Goal: Participate in discussion: Engage in conversation with other users on a specific topic

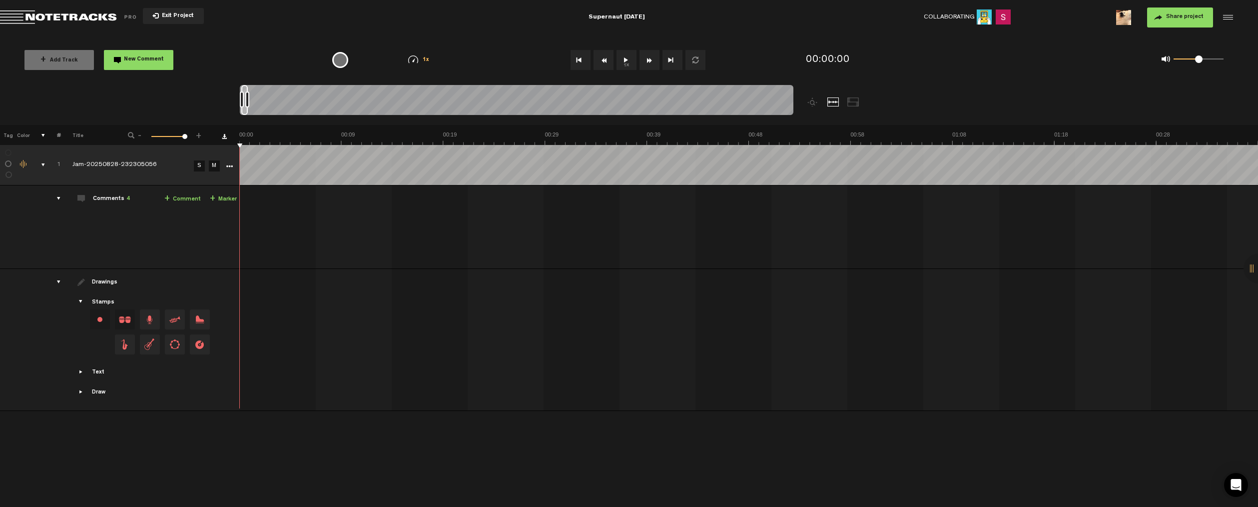
click at [630, 61] on button "1x" at bounding box center [627, 60] width 20 height 20
click at [449, 128] on th at bounding box center [748, 135] width 1019 height 20
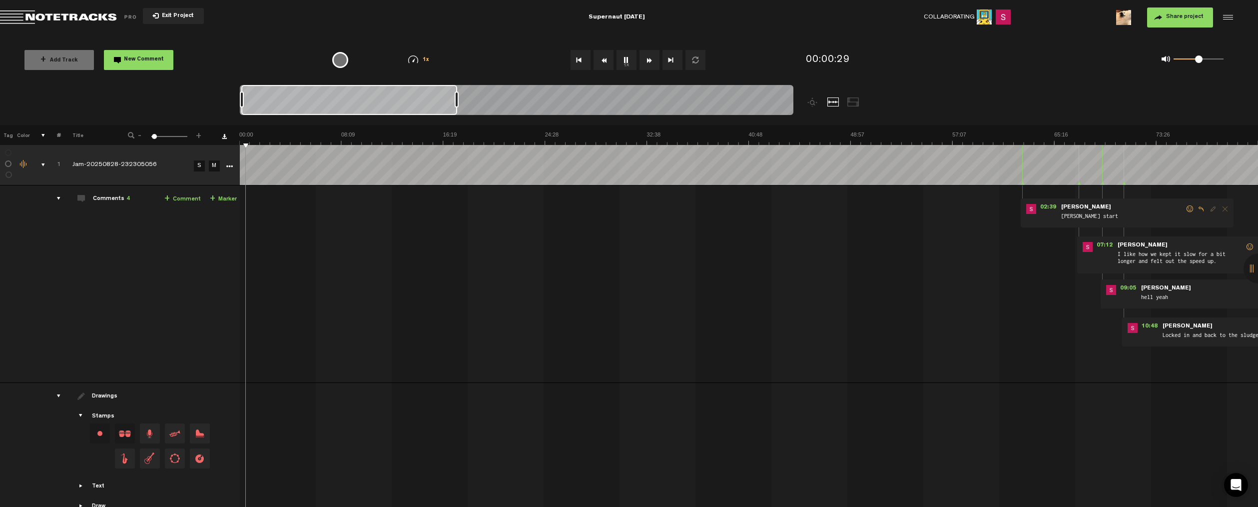
drag, startPoint x: 247, startPoint y: 96, endPoint x: 457, endPoint y: 99, distance: 209.4
click at [457, 99] on div at bounding box center [457, 99] width 4 height 16
click at [1107, 245] on span "07:12" at bounding box center [1105, 247] width 24 height 10
drag, startPoint x: 1196, startPoint y: 59, endPoint x: 1212, endPoint y: 60, distance: 16.1
click at [1212, 60] on span at bounding box center [1212, 58] width 7 height 7
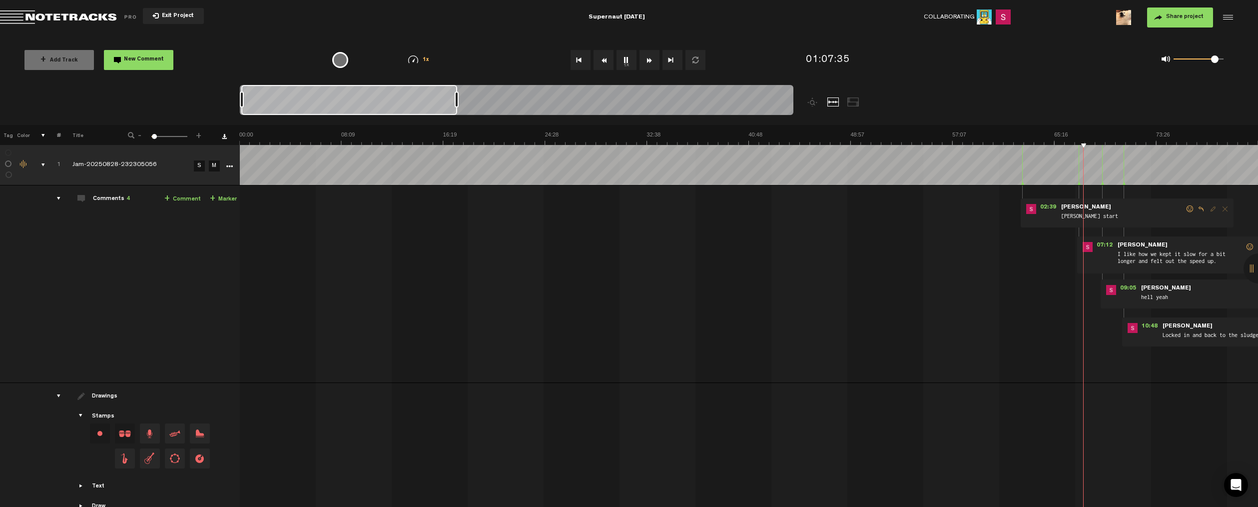
click at [1215, 62] on span at bounding box center [1214, 58] width 7 height 7
click at [1130, 289] on span "09:05" at bounding box center [1128, 290] width 24 height 10
click at [1217, 60] on span at bounding box center [1217, 58] width 7 height 7
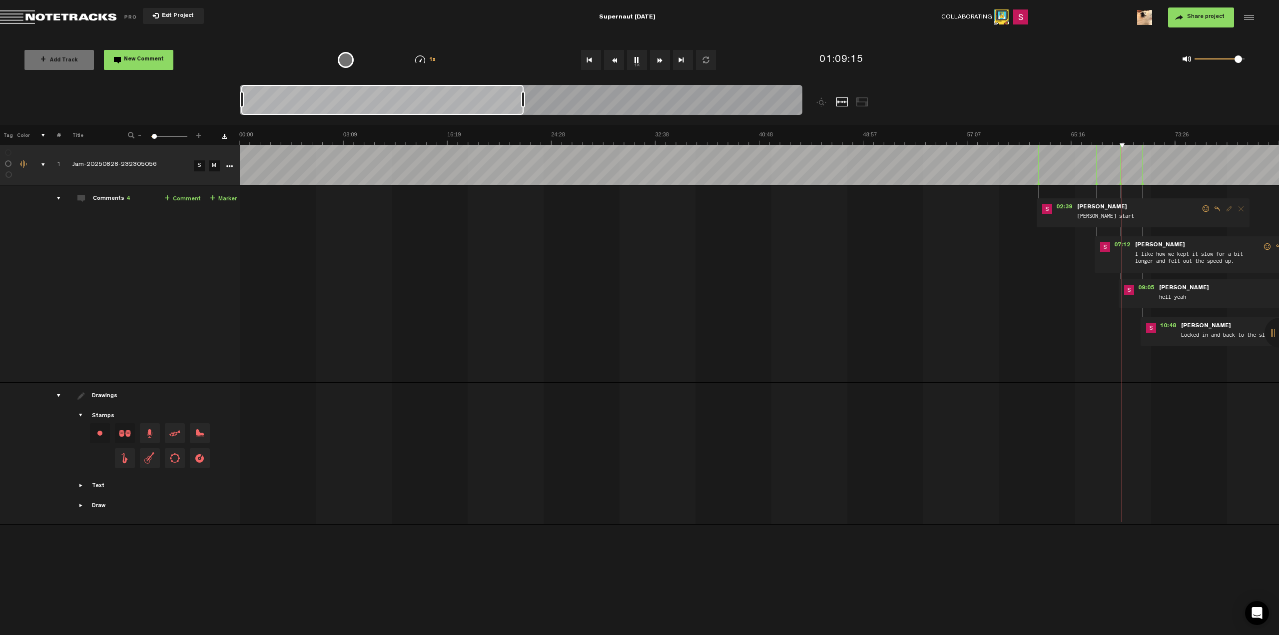
scroll to position [0, 0]
drag, startPoint x: 621, startPoint y: 627, endPoint x: 641, endPoint y: 629, distance: 20.0
click at [641, 506] on div "+ New drawing Tag Color # Title - 1 100 2 + 1 Jam-20250828-232305056 S M Export…" at bounding box center [639, 380] width 1279 height 510
drag, startPoint x: 1239, startPoint y: 60, endPoint x: 1250, endPoint y: 62, distance: 11.2
click at [1250, 62] on div "0 1 0.96" at bounding box center [1214, 60] width 82 height 14
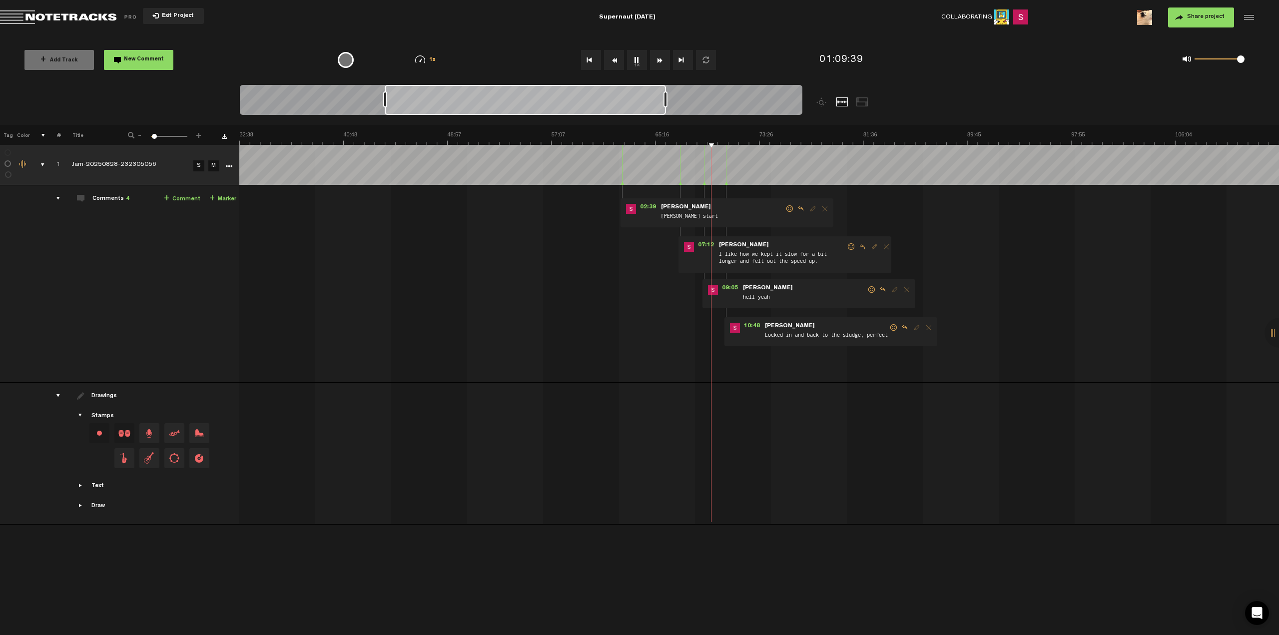
scroll to position [0, 539]
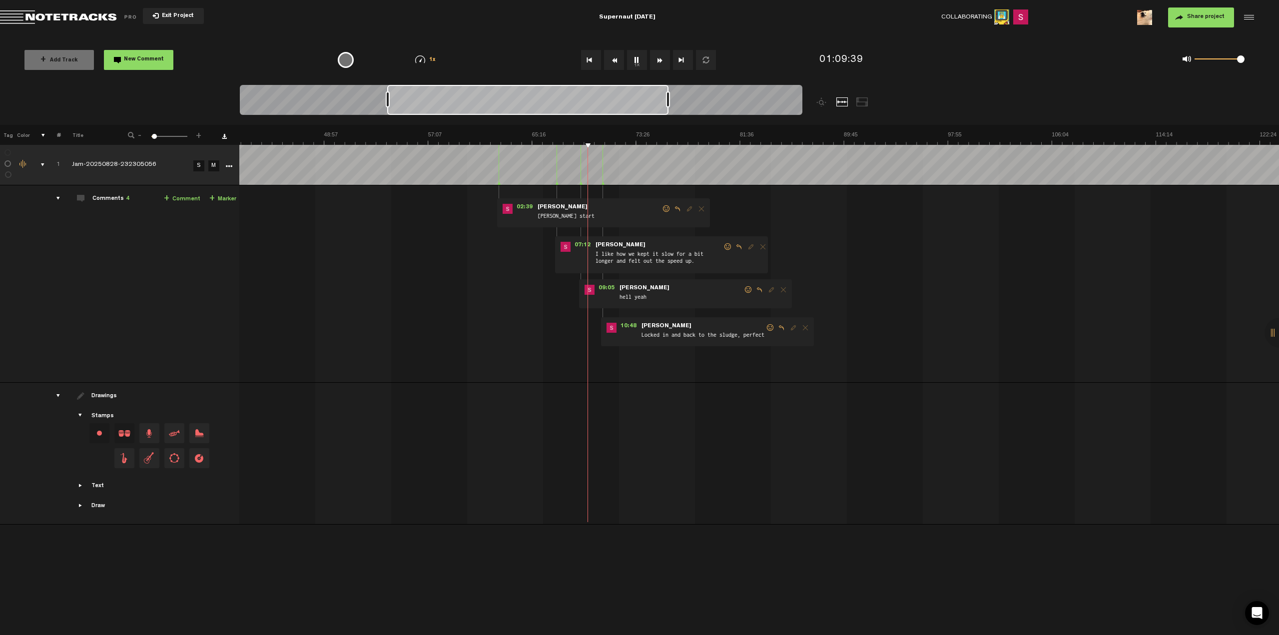
drag, startPoint x: 453, startPoint y: 100, endPoint x: 599, endPoint y: 95, distance: 146.0
click at [599, 95] on div at bounding box center [527, 100] width 281 height 30
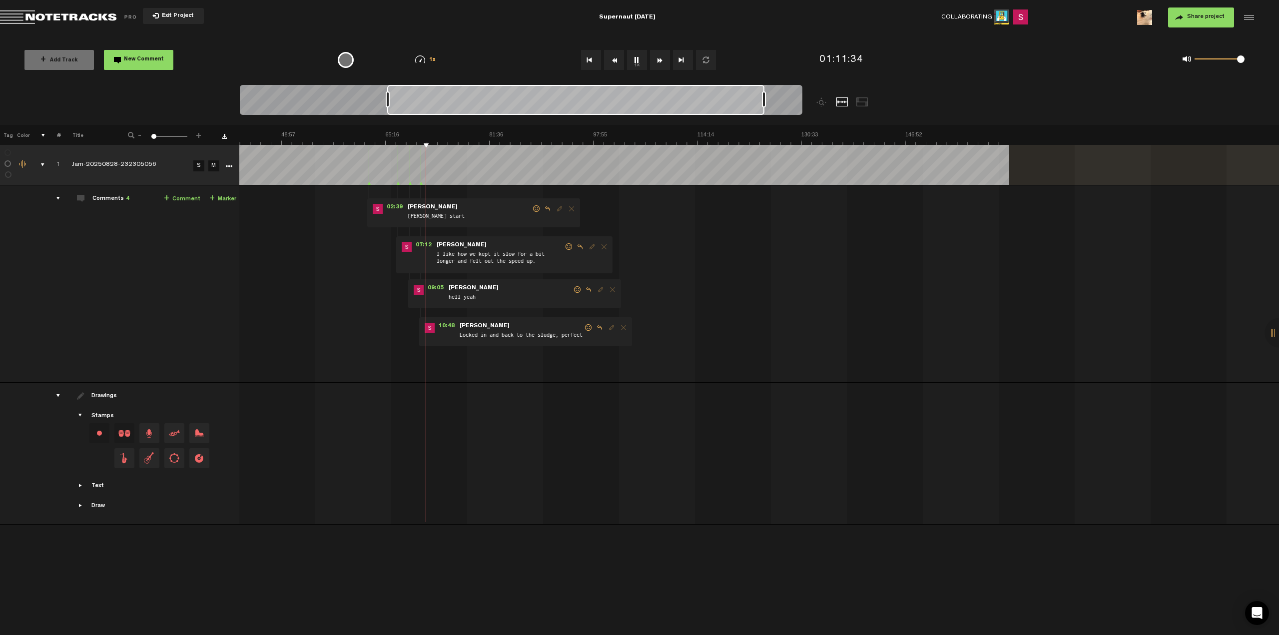
drag, startPoint x: 668, startPoint y: 103, endPoint x: 764, endPoint y: 93, distance: 96.9
click at [764, 93] on div at bounding box center [764, 99] width 4 height 16
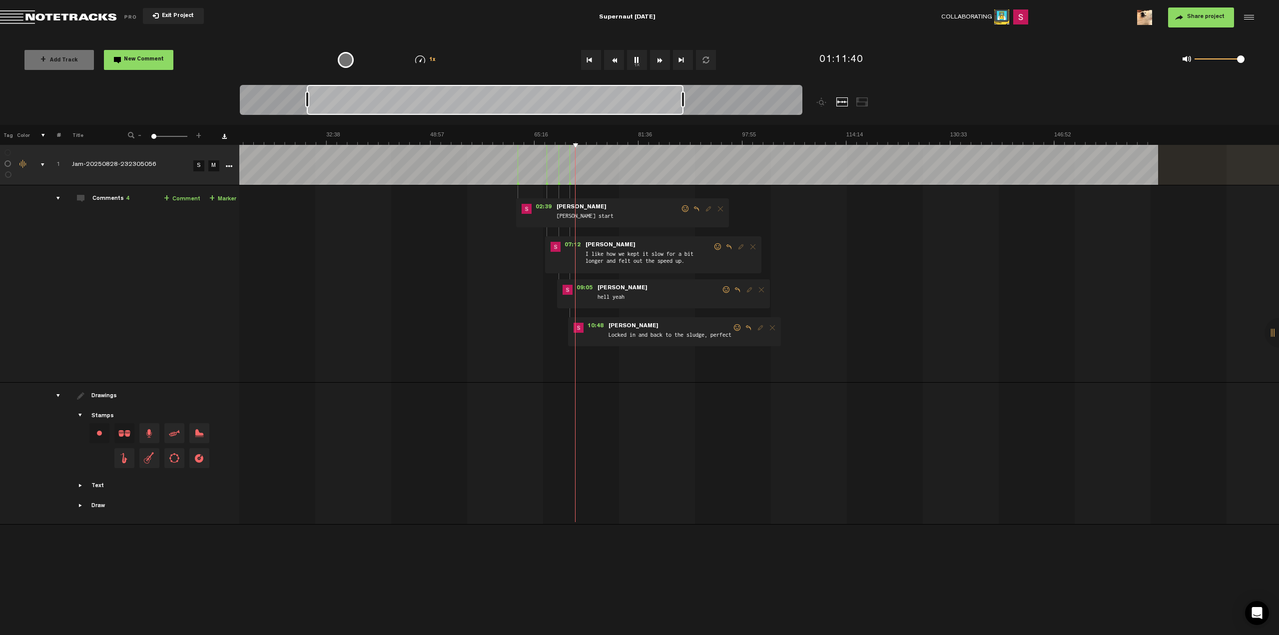
scroll to position [0, 109]
drag, startPoint x: 705, startPoint y: 99, endPoint x: 619, endPoint y: 101, distance: 87.0
click at [619, 101] on div at bounding box center [495, 100] width 377 height 30
click at [544, 132] on img at bounding box center [650, 138] width 1040 height 14
click at [473, 133] on img at bounding box center [650, 138] width 1040 height 14
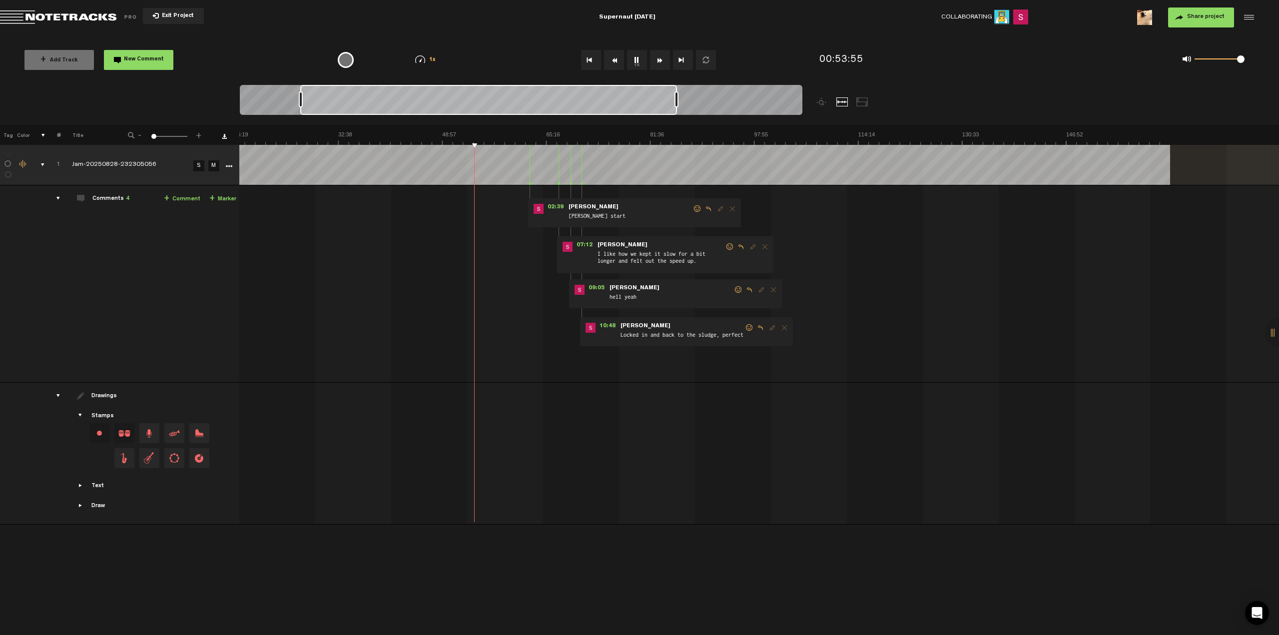
click at [478, 132] on img at bounding box center [650, 138] width 1040 height 14
click at [481, 133] on img at bounding box center [650, 138] width 1040 height 14
click at [454, 131] on img at bounding box center [650, 138] width 1040 height 14
click at [447, 133] on img at bounding box center [650, 138] width 1040 height 14
click at [461, 137] on img at bounding box center [650, 138] width 1040 height 14
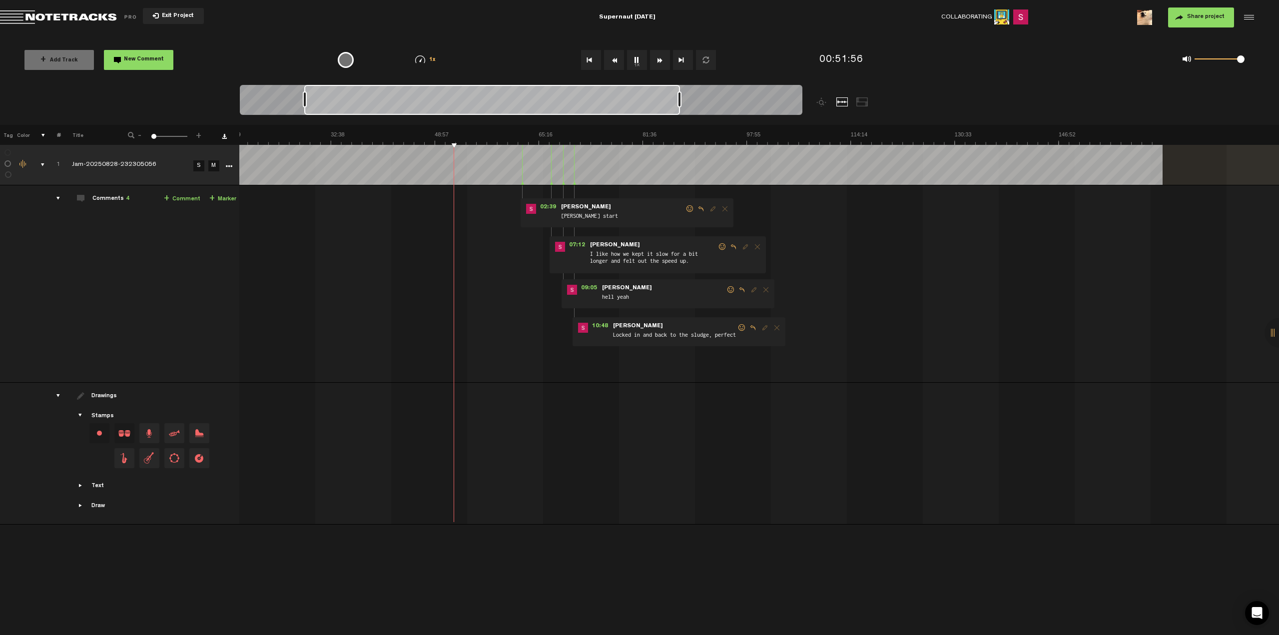
click at [658, 104] on div at bounding box center [492, 100] width 376 height 30
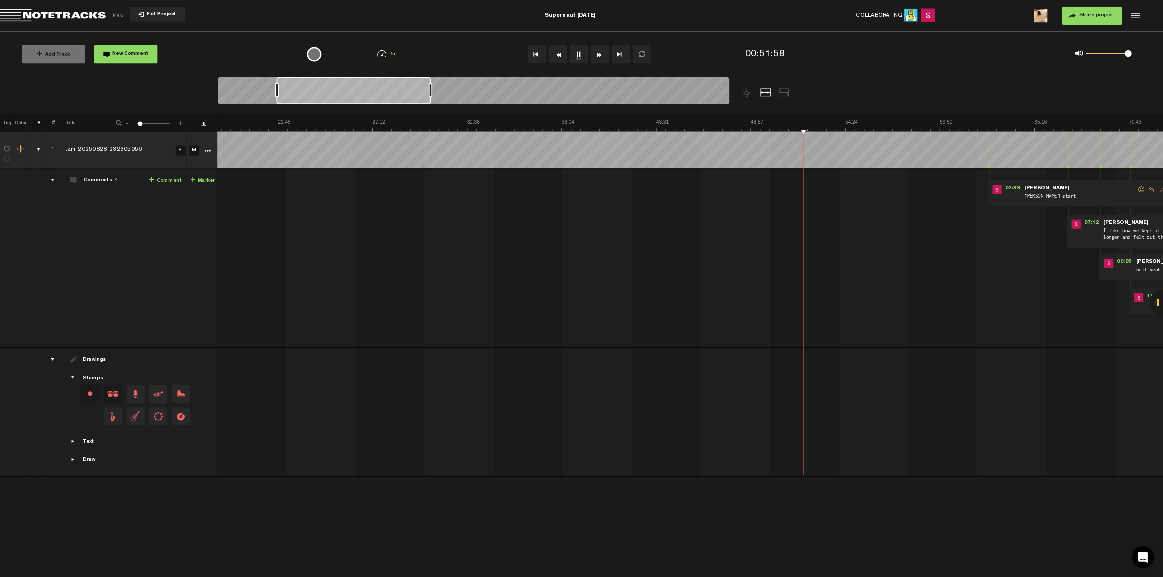
scroll to position [0, 349]
drag, startPoint x: 681, startPoint y: 101, endPoint x: 450, endPoint y: 99, distance: 230.3
click at [450, 100] on div at bounding box center [450, 99] width 4 height 16
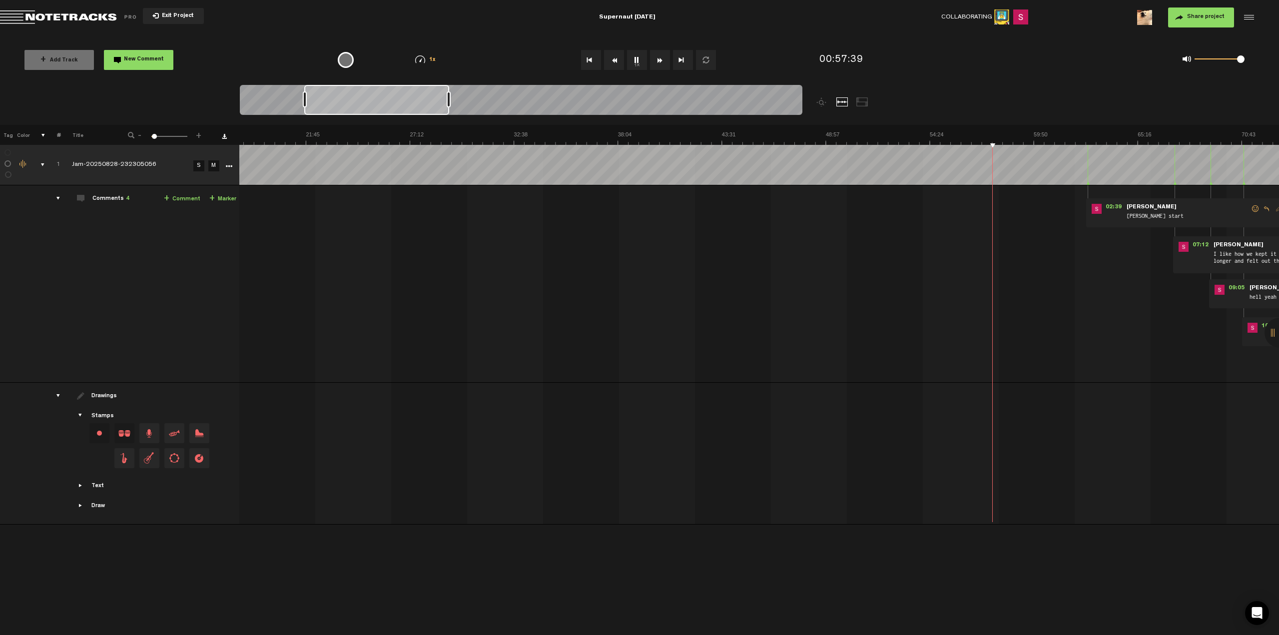
click at [1030, 130] on th at bounding box center [759, 135] width 1040 height 20
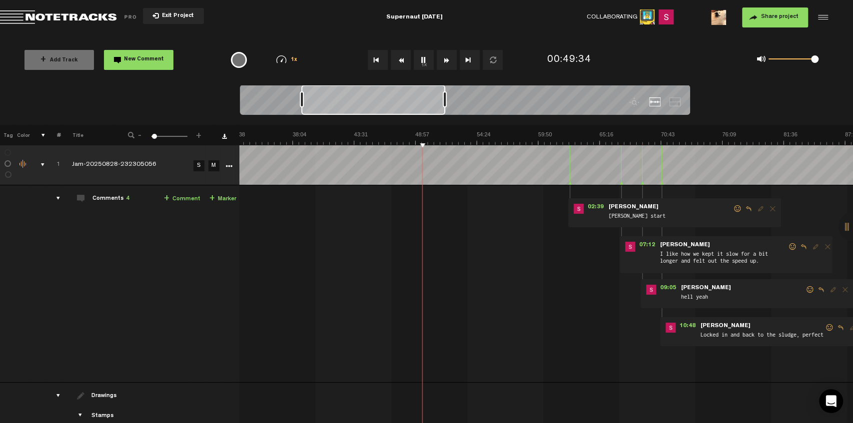
scroll to position [0, 245]
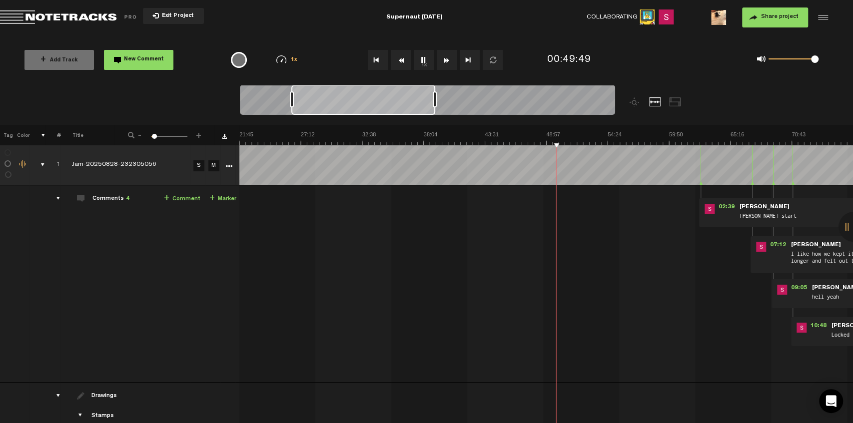
click at [183, 200] on link "+ Comment" at bounding box center [182, 198] width 36 height 11
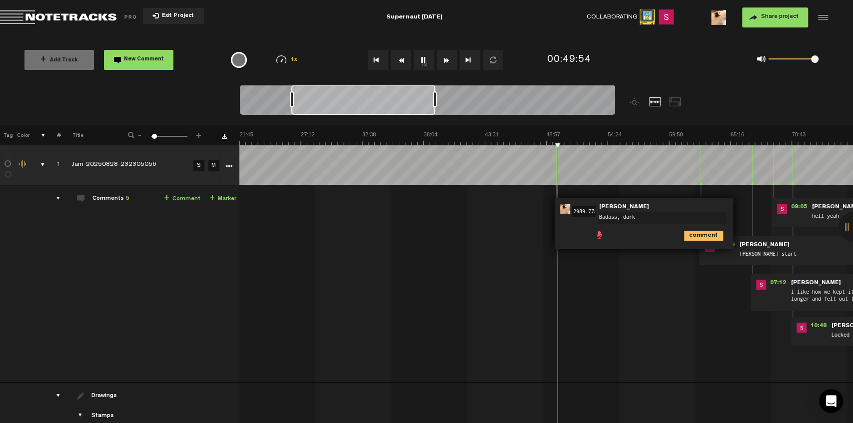
type textarea "Badass, dark d"
click at [185, 201] on link "+ Comment" at bounding box center [182, 198] width 36 height 11
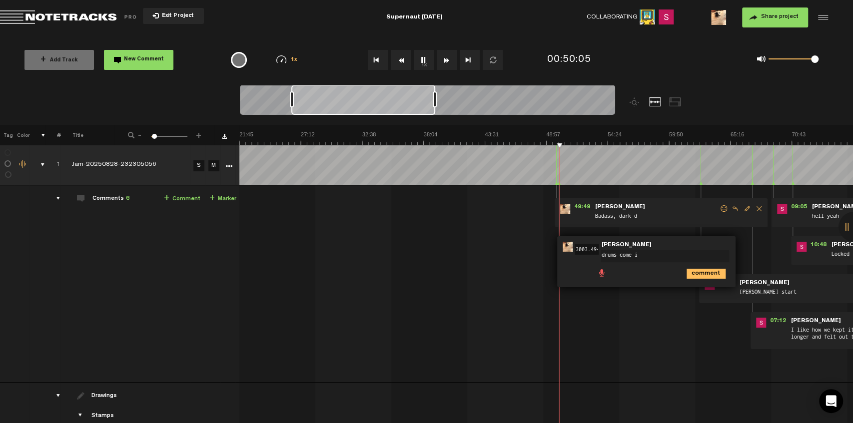
type textarea "drums come in"
click at [184, 199] on link "+ Comment" at bounding box center [182, 198] width 36 height 11
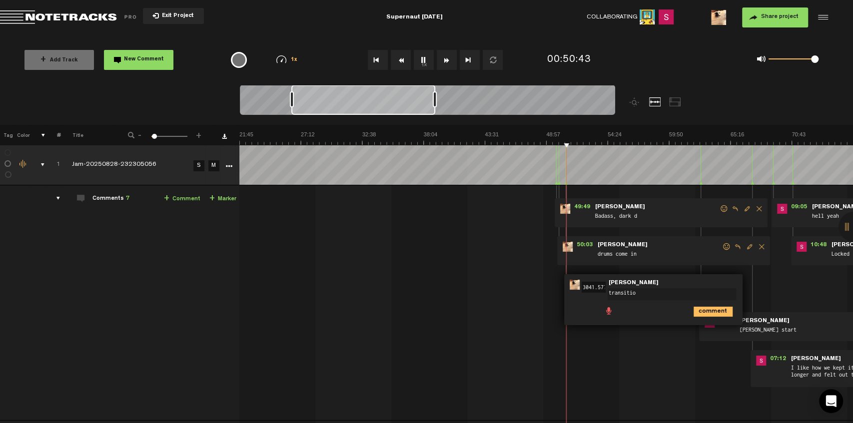
type textarea "transition"
drag, startPoint x: 228, startPoint y: 416, endPoint x: 258, endPoint y: 420, distance: 29.7
click at [258, 420] on div "+ New drawing Tag Color # Title - 1 100 3 + 1 Jam-20250828-232305056 S M Export…" at bounding box center [426, 274] width 853 height 298
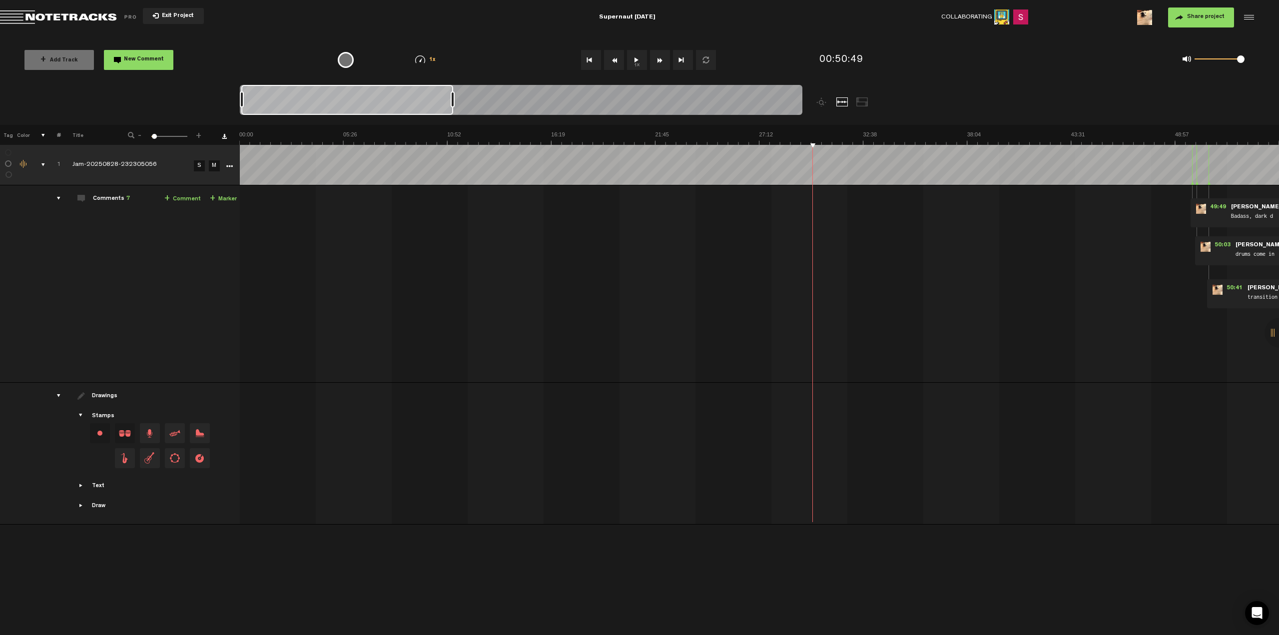
scroll to position [0, 0]
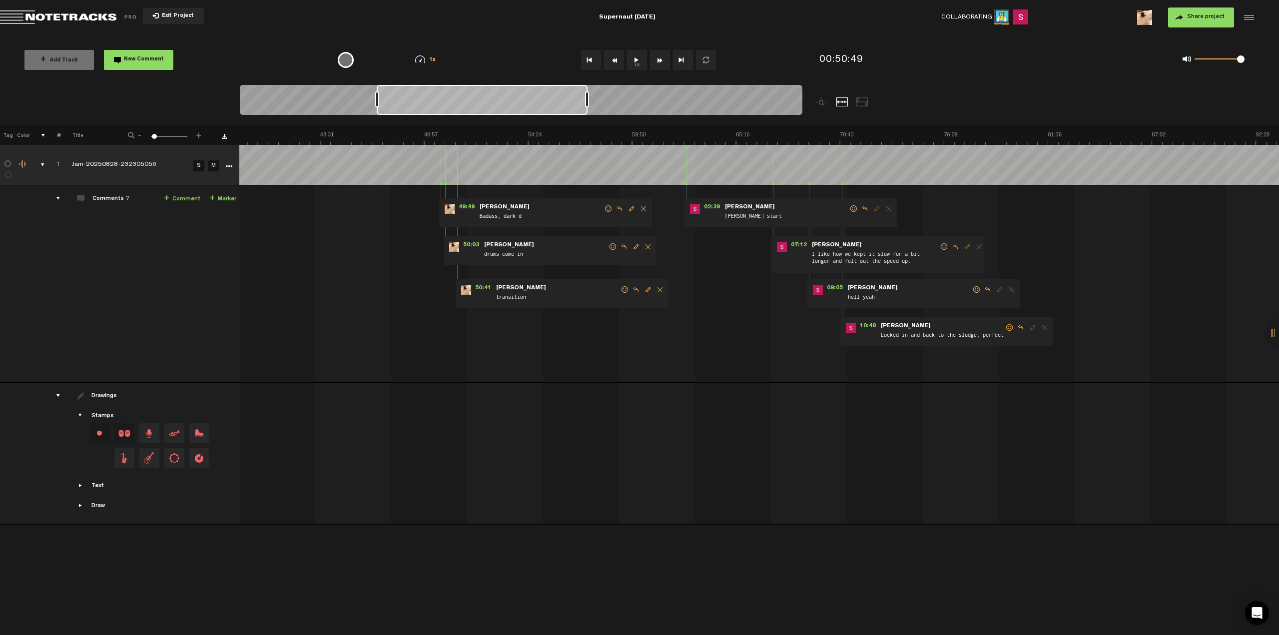
drag, startPoint x: 397, startPoint y: 95, endPoint x: 549, endPoint y: 102, distance: 152.0
click at [549, 102] on div at bounding box center [482, 100] width 211 height 30
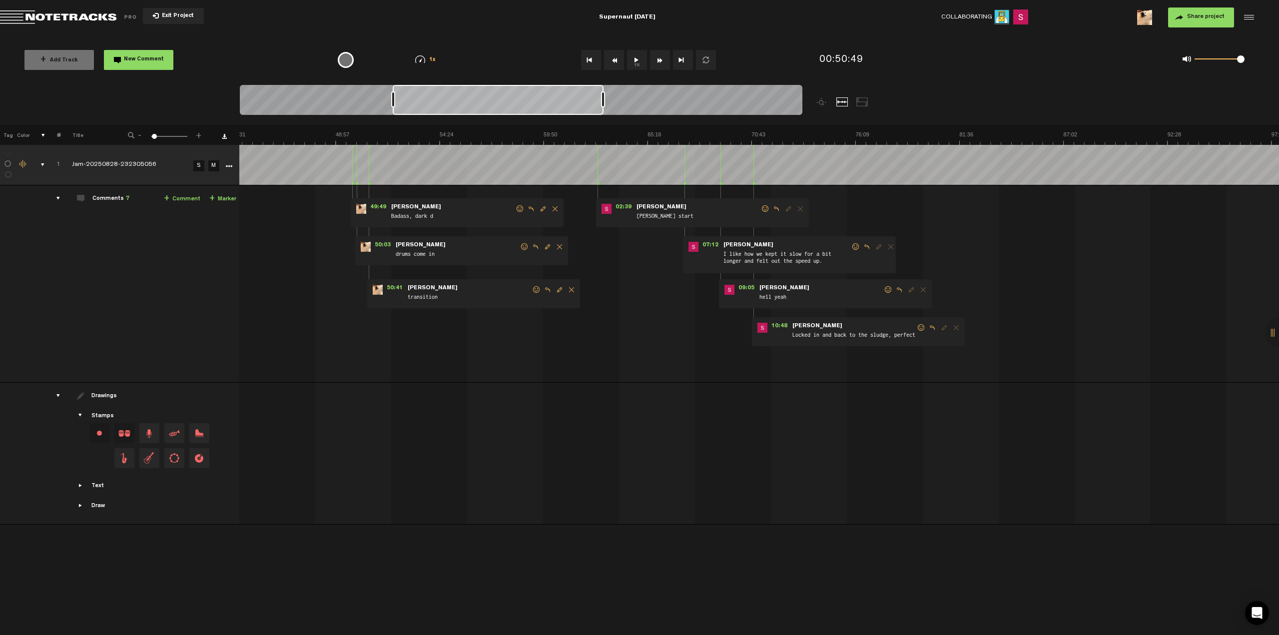
scroll to position [0, 839]
click at [932, 326] on span "Reply to comment" at bounding box center [932, 327] width 12 height 7
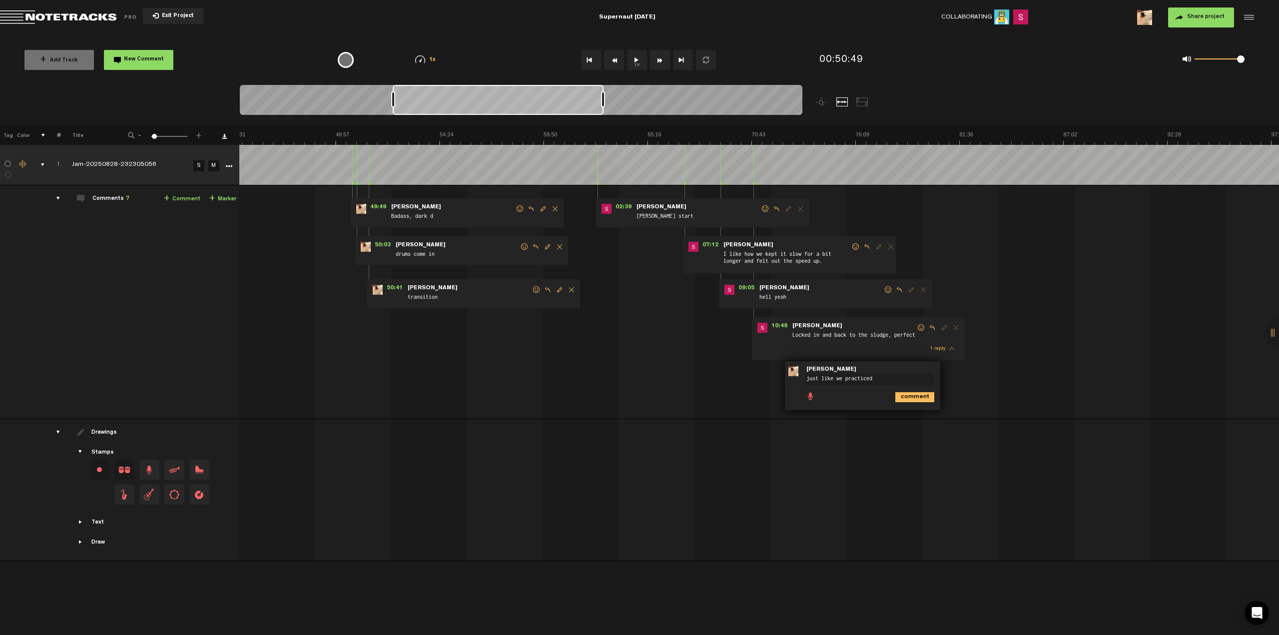
type textarea "just like we practiced"
click at [916, 396] on icon "comment" at bounding box center [914, 397] width 39 height 10
click at [899, 289] on span "Reply to comment" at bounding box center [899, 289] width 12 height 7
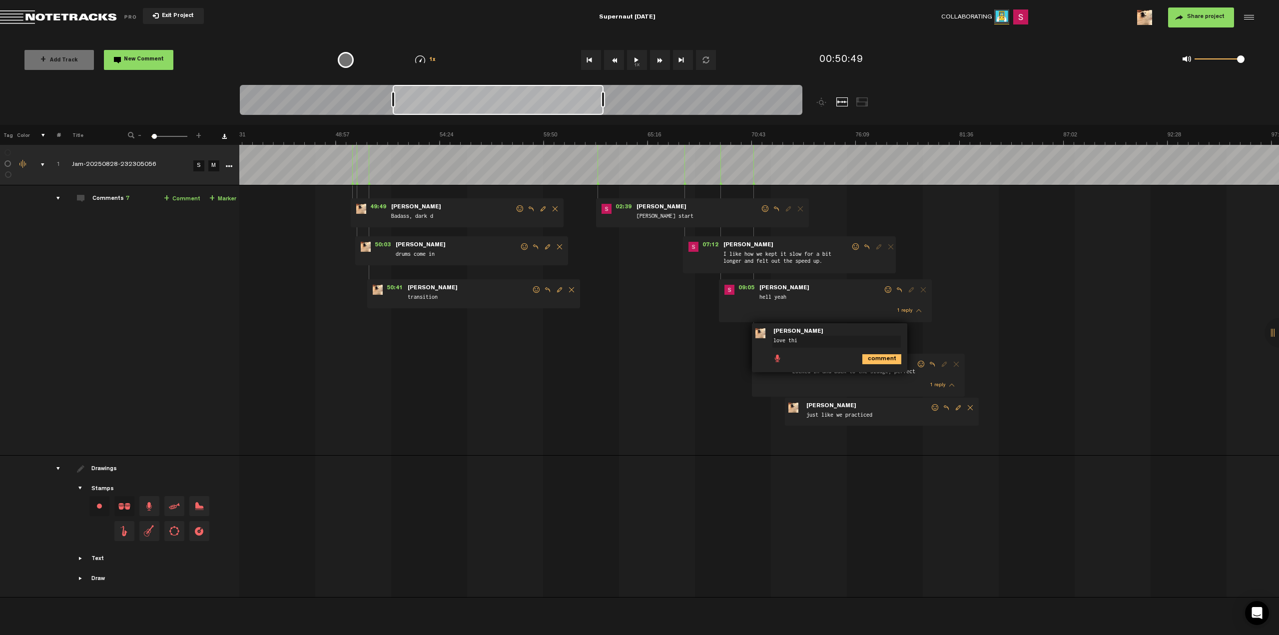
type textarea "love this"
click at [628, 58] on button "1x" at bounding box center [637, 60] width 20 height 20
click at [388, 132] on img at bounding box center [959, 138] width 3119 height 14
click at [395, 133] on img at bounding box center [959, 138] width 3119 height 14
click at [402, 133] on img at bounding box center [959, 138] width 3119 height 14
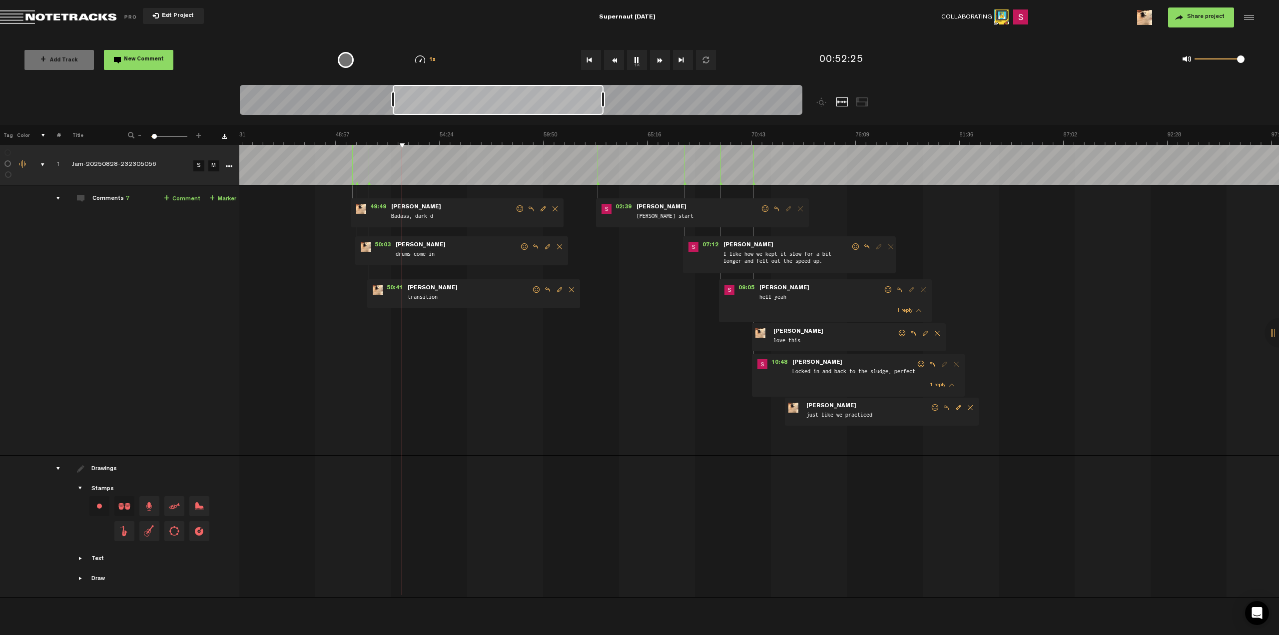
click at [406, 133] on img at bounding box center [959, 138] width 3119 height 14
click at [281, 131] on img at bounding box center [959, 138] width 3119 height 14
click at [286, 129] on th at bounding box center [759, 135] width 1040 height 20
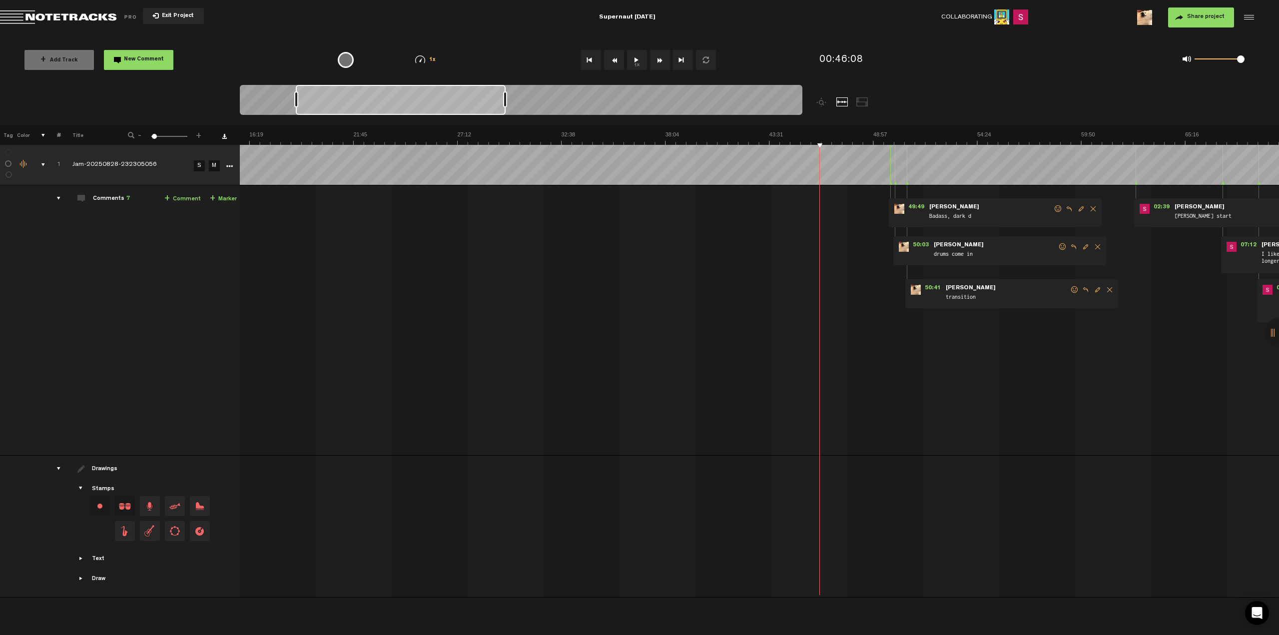
drag, startPoint x: 522, startPoint y: 110, endPoint x: 430, endPoint y: 109, distance: 91.4
click at [430, 109] on div at bounding box center [401, 100] width 210 height 30
click at [436, 108] on div at bounding box center [401, 100] width 210 height 30
click at [624, 127] on th at bounding box center [759, 135] width 1040 height 20
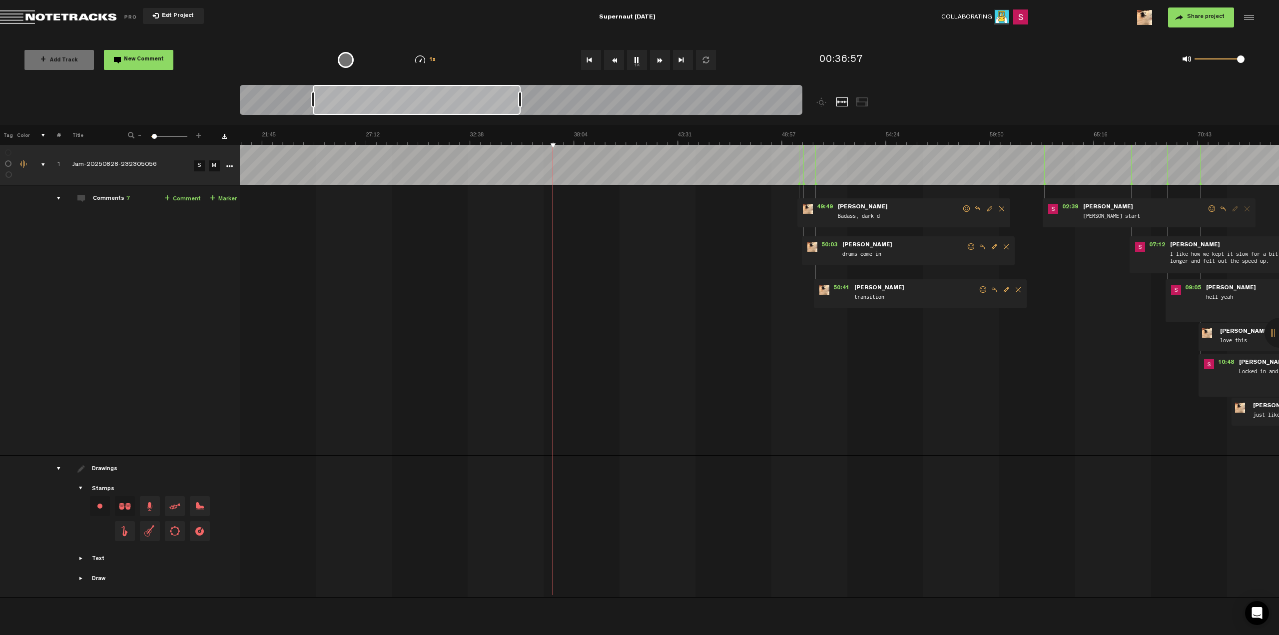
scroll to position [0, 463]
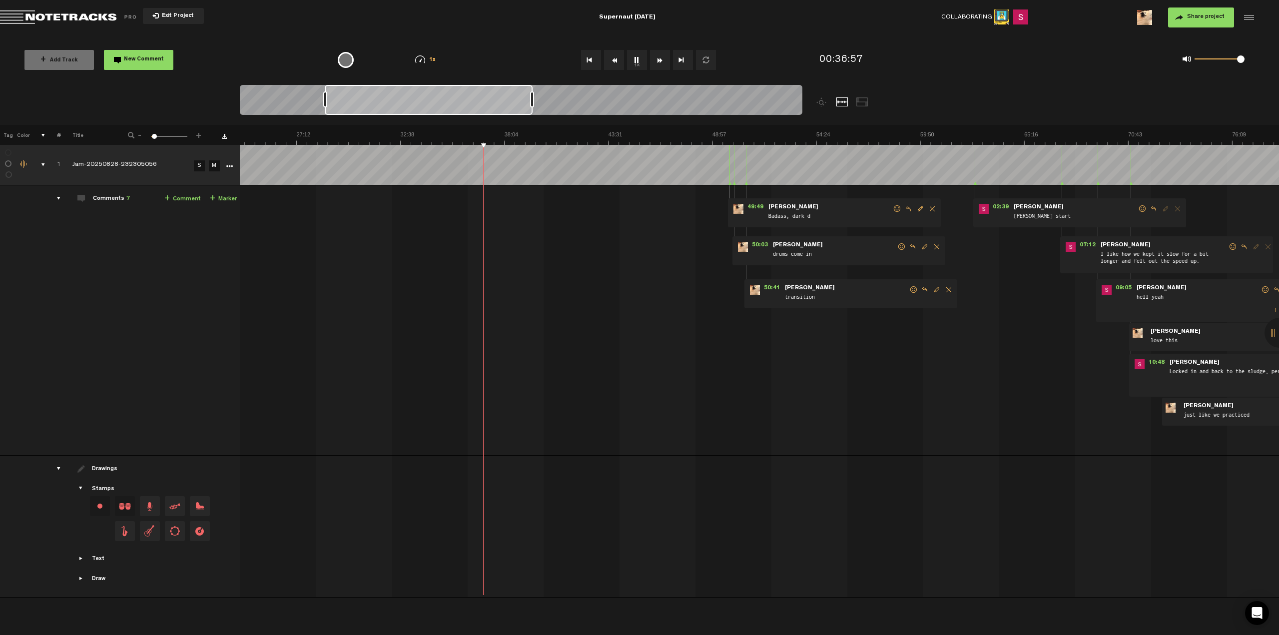
drag, startPoint x: 434, startPoint y: 101, endPoint x: 462, endPoint y: 101, distance: 28.0
click at [462, 101] on div at bounding box center [429, 100] width 208 height 30
click at [188, 198] on link "+ Comment" at bounding box center [182, 198] width 36 height 11
type textarea "jam in e, from previous jam sesh"
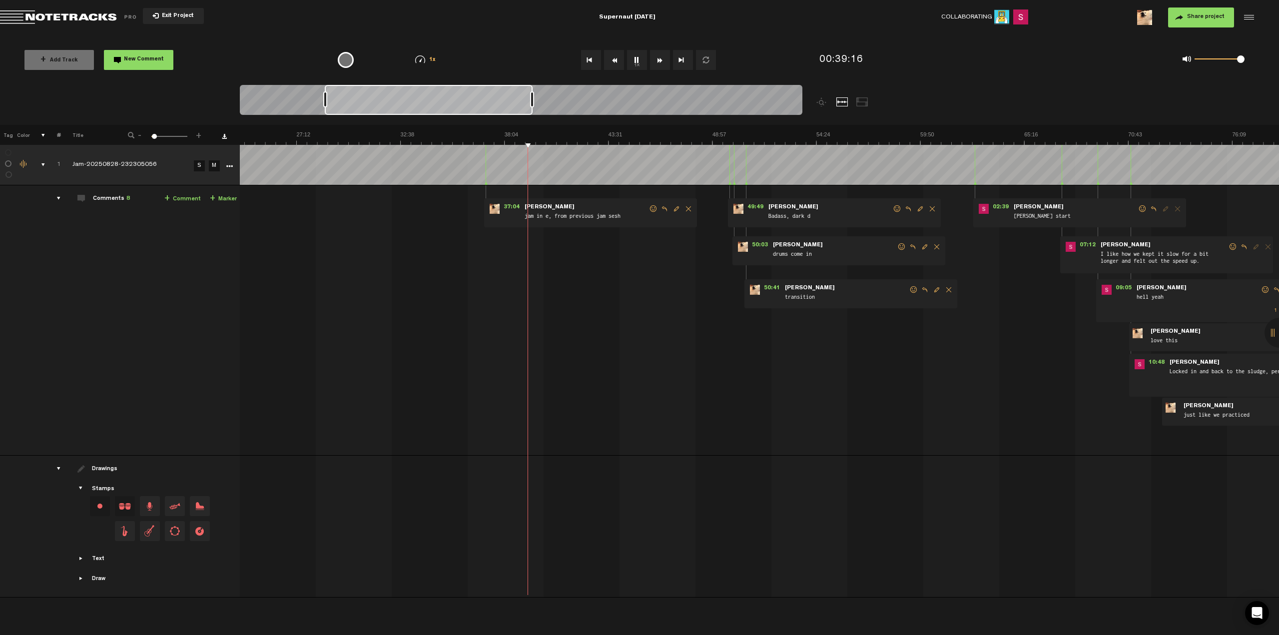
drag, startPoint x: 1241, startPoint y: 62, endPoint x: 1247, endPoint y: 62, distance: 6.5
click at [1247, 62] on div "0 1 1" at bounding box center [1214, 60] width 82 height 14
click at [185, 199] on link "+ Comment" at bounding box center [182, 198] width 36 height 11
type textarea "slows"
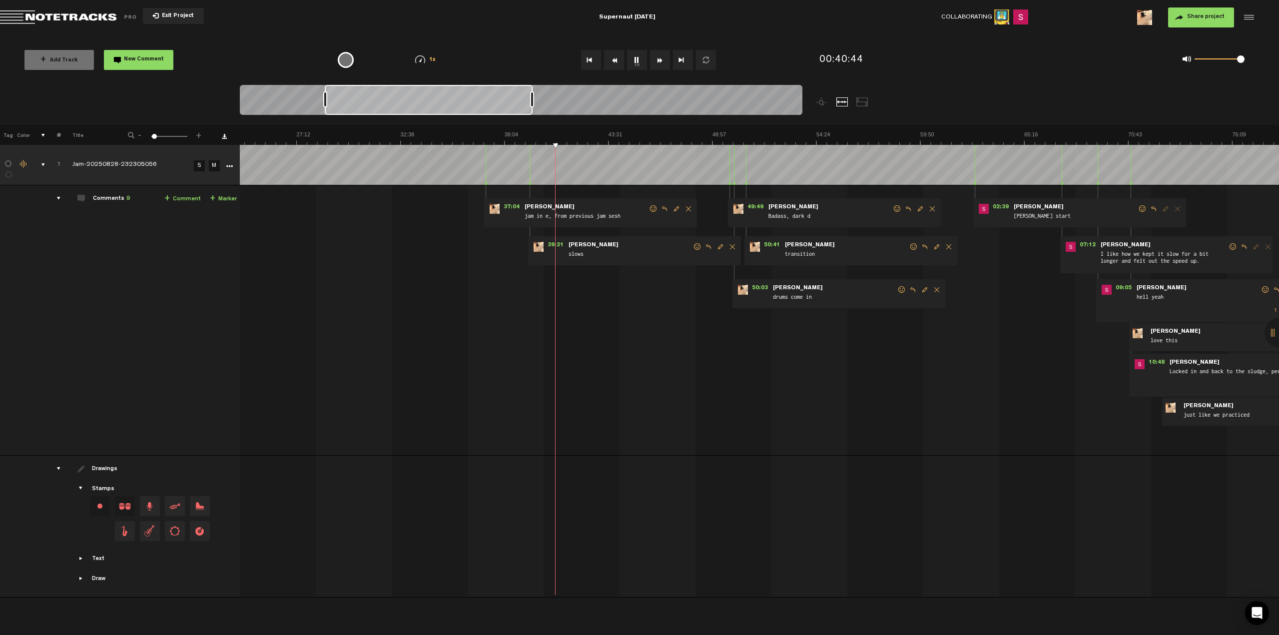
click at [184, 201] on link "+ Comment" at bounding box center [182, 198] width 36 height 11
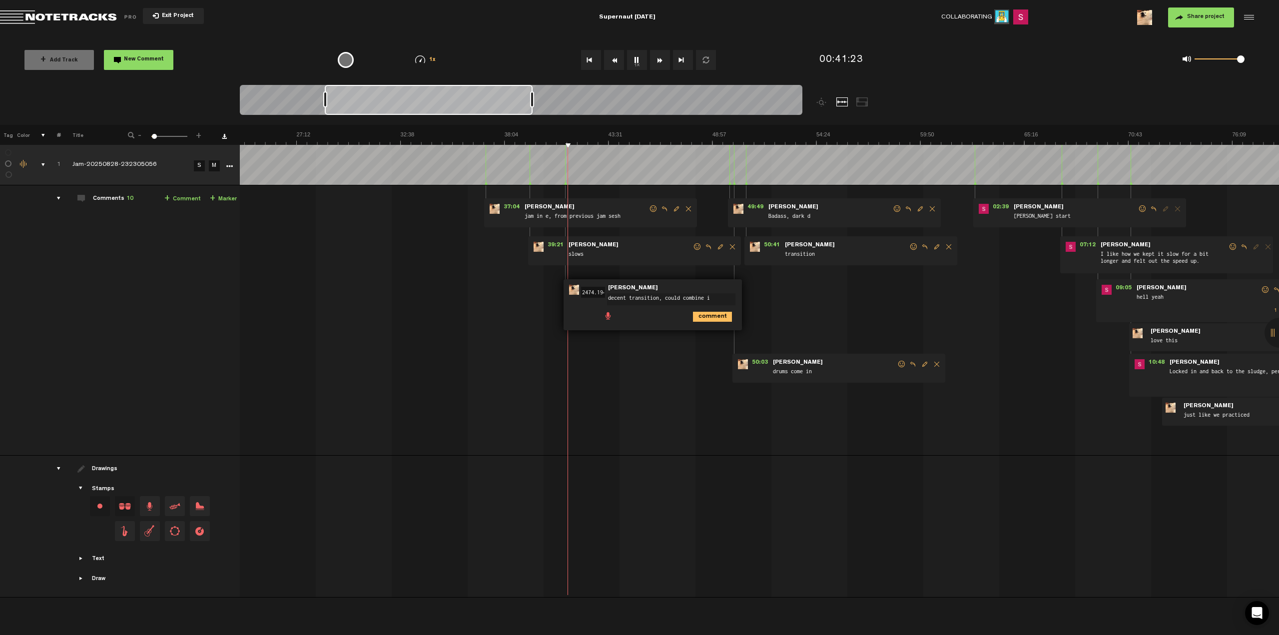
type textarea "decent transition, could combine in"
click at [183, 202] on link "+ Comment" at bounding box center [182, 198] width 36 height 11
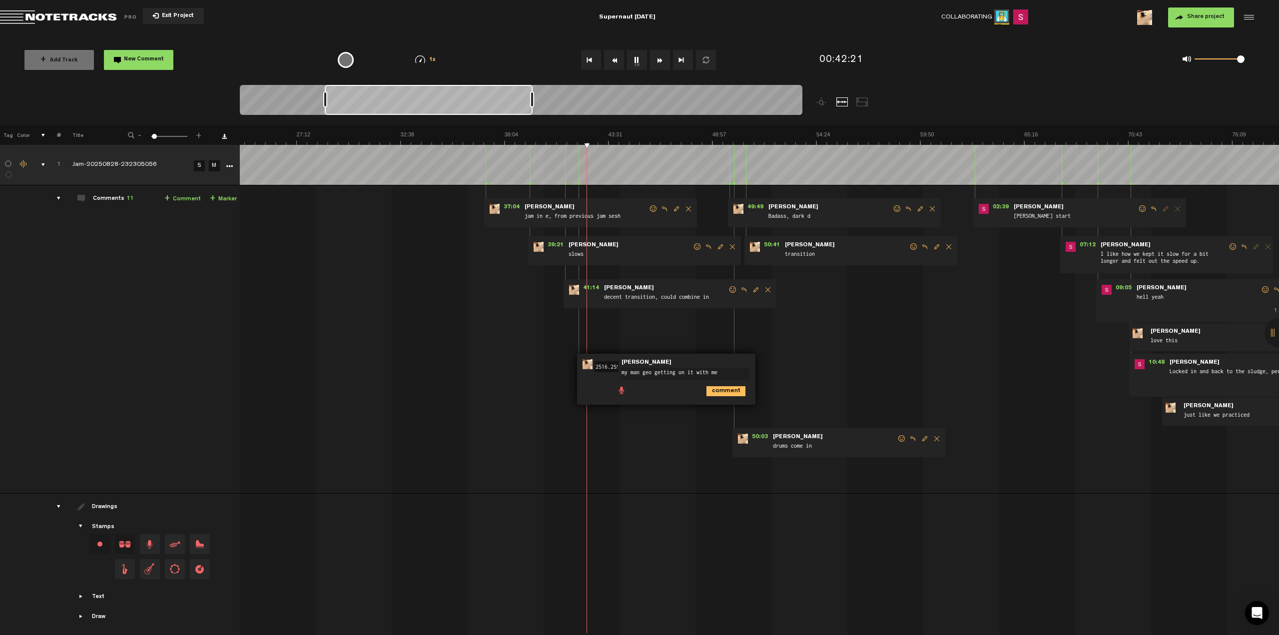
type textarea "my man geo getting on it with me!"
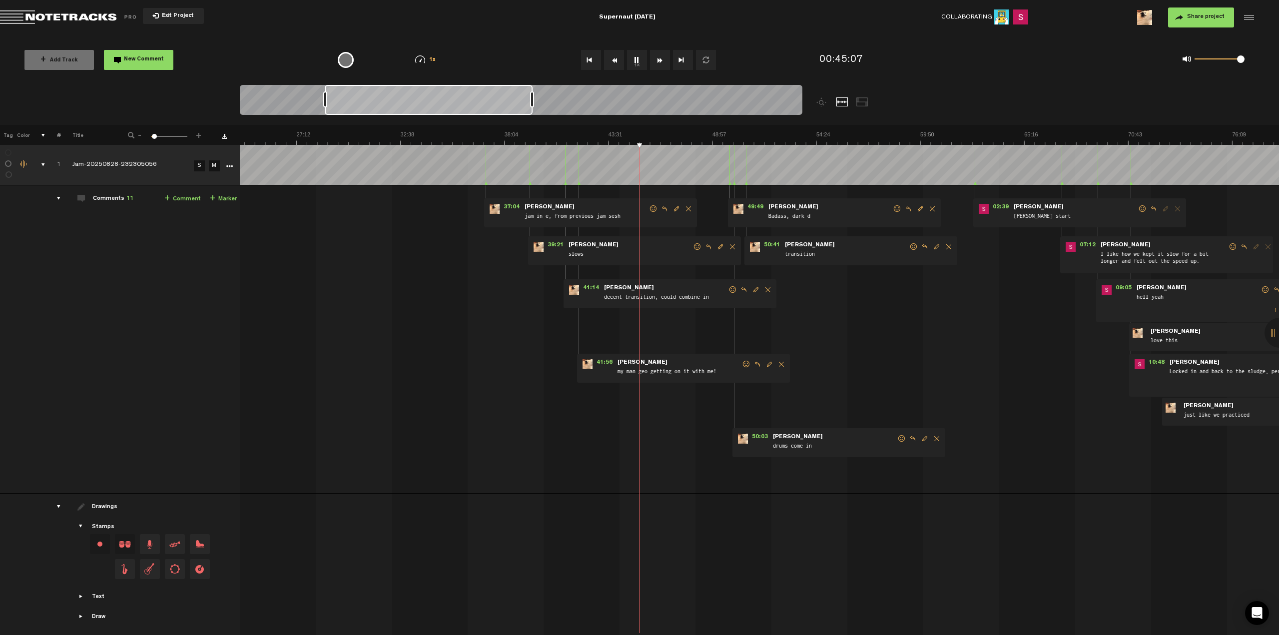
click at [186, 202] on link "+ Comment" at bounding box center [182, 198] width 36 height 11
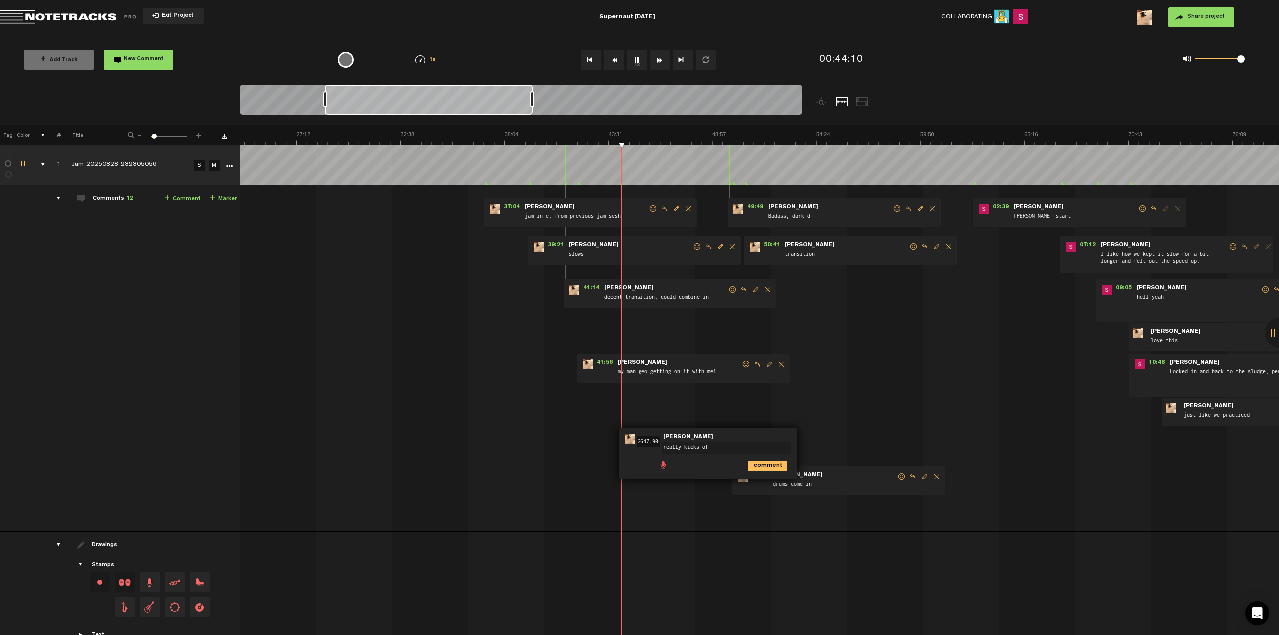
type textarea "really kicks off"
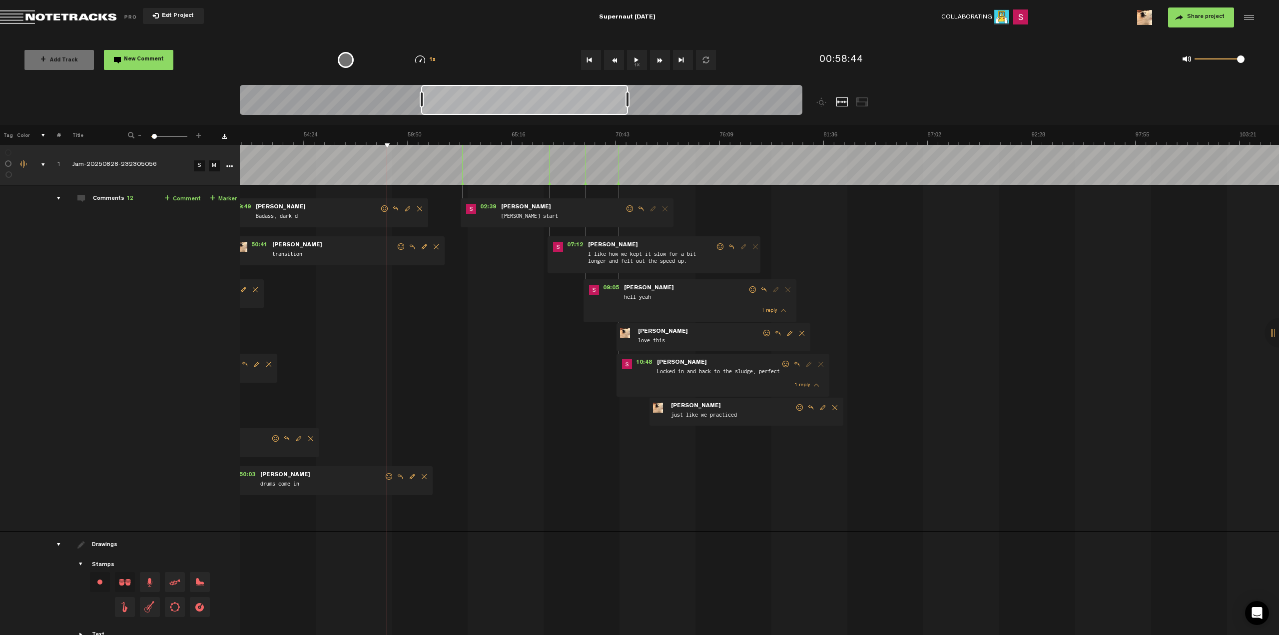
scroll to position [0, 1133]
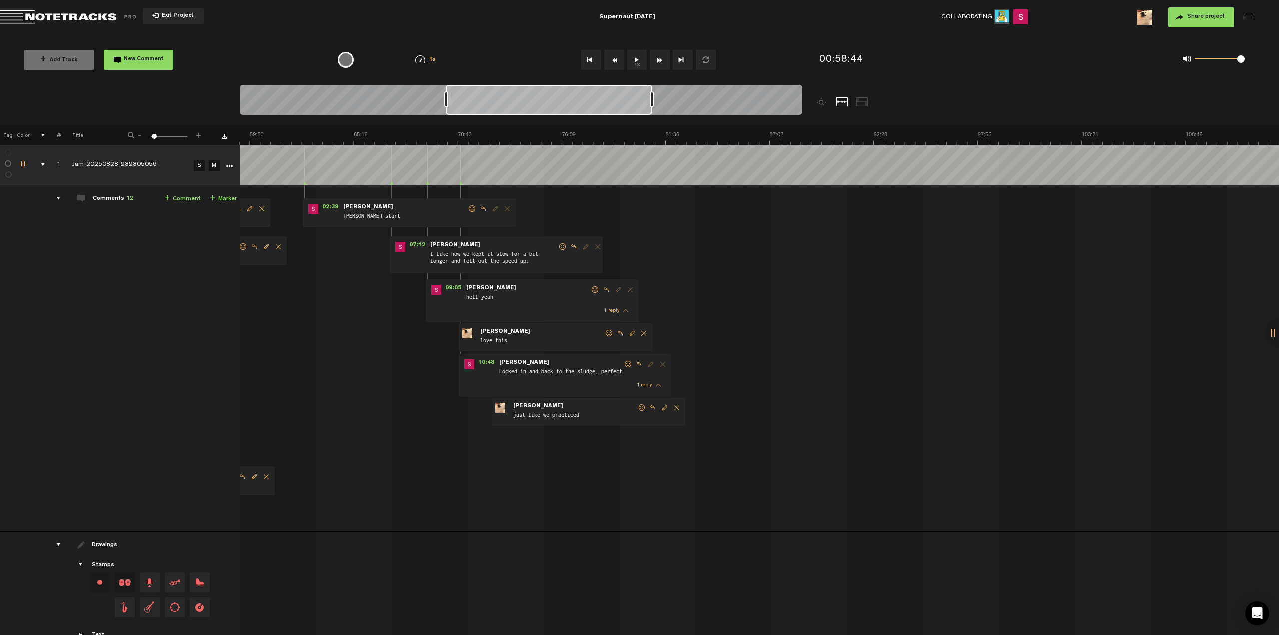
drag, startPoint x: 502, startPoint y: 113, endPoint x: 623, endPoint y: 112, distance: 120.9
click at [623, 112] on div at bounding box center [549, 100] width 207 height 30
click at [606, 134] on img at bounding box center [665, 138] width 3119 height 14
click at [622, 131] on img at bounding box center [665, 138] width 3119 height 14
click at [646, 130] on th at bounding box center [759, 135] width 1040 height 20
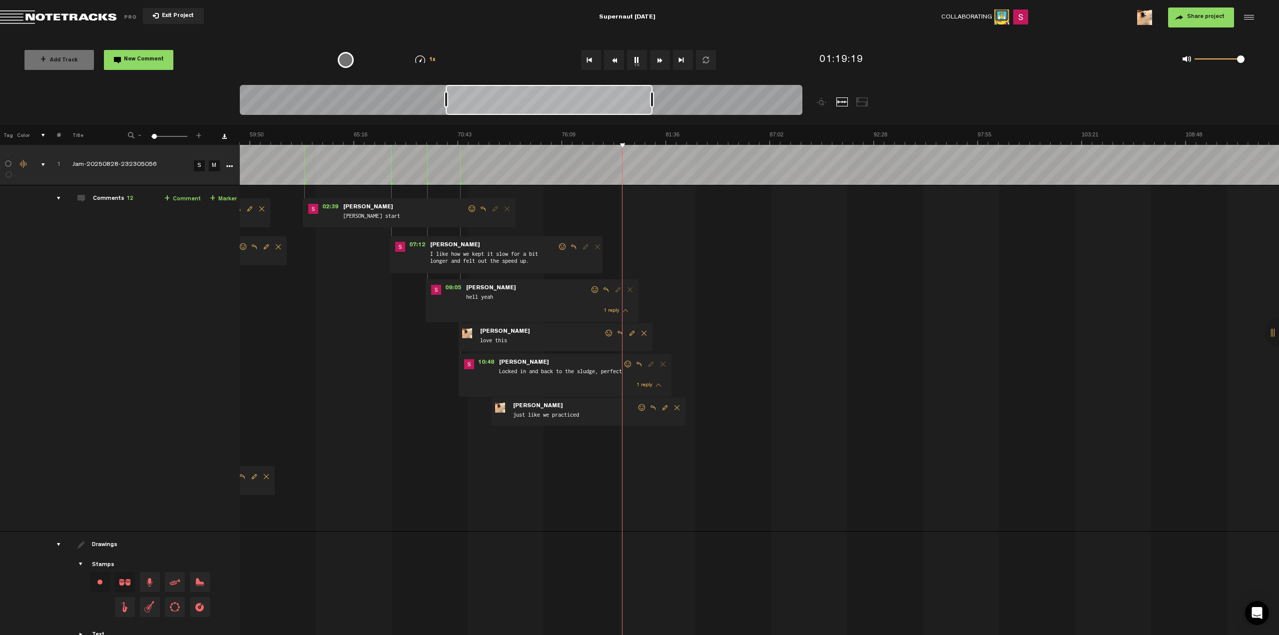
click at [673, 129] on th at bounding box center [759, 135] width 1040 height 20
click at [678, 130] on th at bounding box center [759, 135] width 1040 height 20
click at [677, 134] on img at bounding box center [665, 138] width 3119 height 14
click at [699, 132] on img at bounding box center [665, 138] width 3119 height 14
click at [717, 136] on img at bounding box center [665, 138] width 3119 height 14
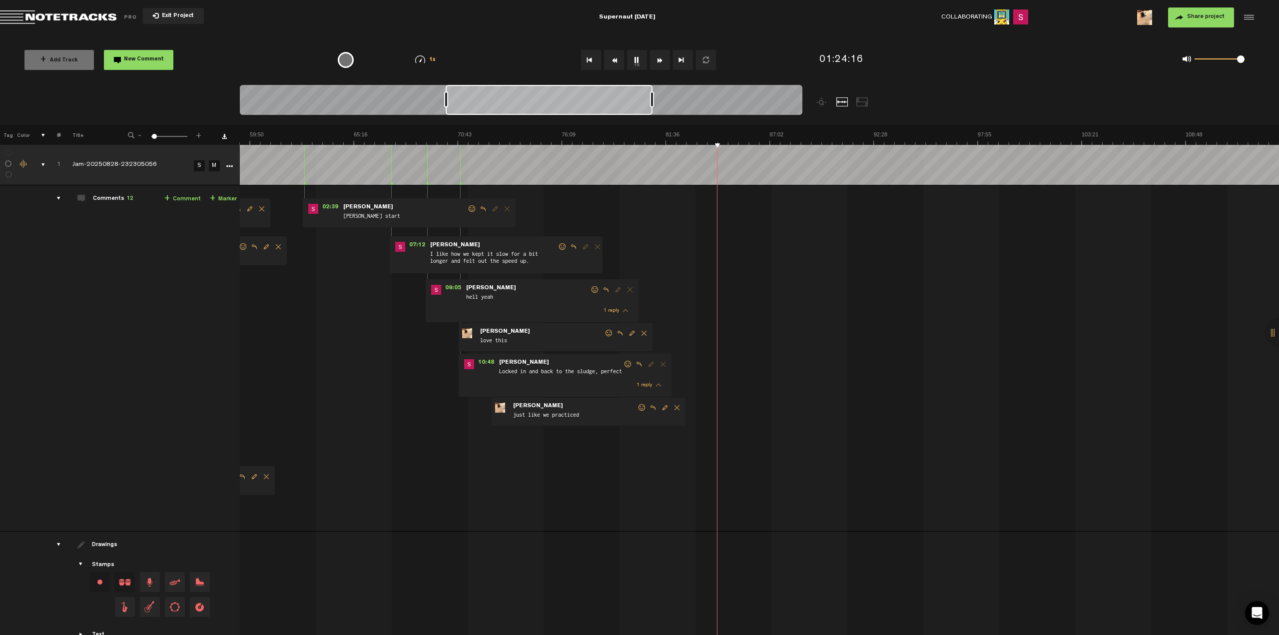
click at [725, 136] on img at bounding box center [665, 138] width 3119 height 14
click at [731, 135] on img at bounding box center [665, 138] width 3119 height 14
click at [737, 136] on img at bounding box center [665, 138] width 3119 height 14
click at [742, 135] on img at bounding box center [665, 138] width 3119 height 14
click at [747, 134] on img at bounding box center [665, 138] width 3119 height 14
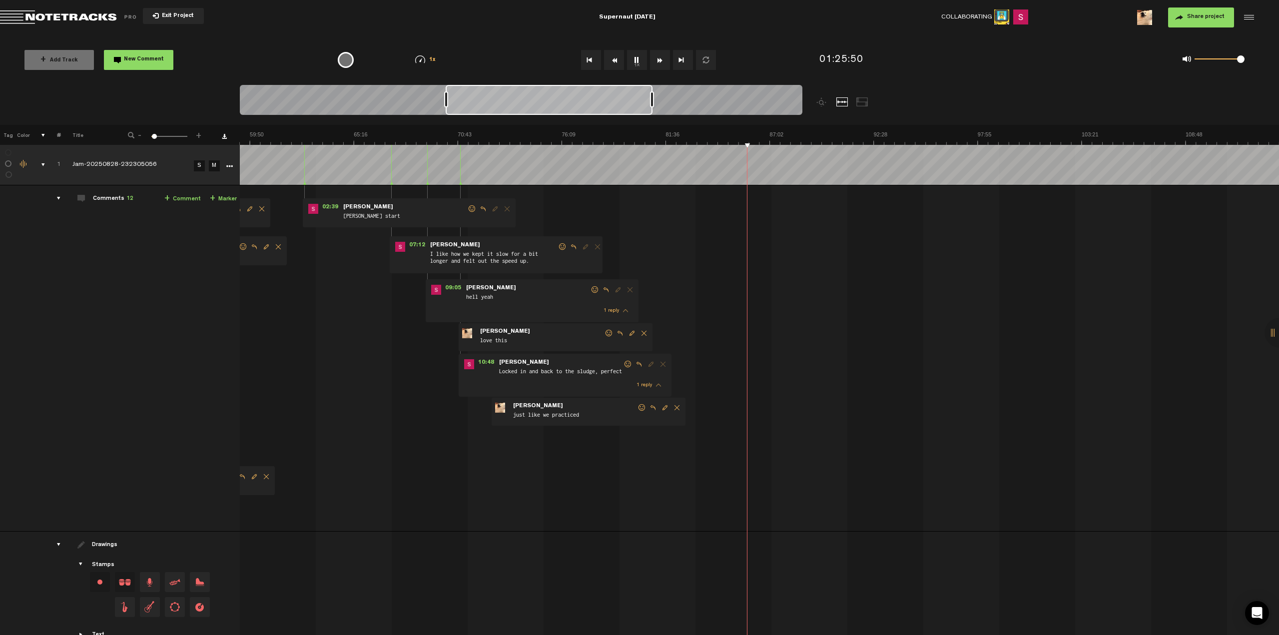
click at [750, 134] on img at bounding box center [665, 138] width 3119 height 14
click at [755, 134] on img at bounding box center [665, 138] width 3119 height 14
click at [739, 137] on img at bounding box center [665, 138] width 3119 height 14
click at [184, 198] on link "+ Comment" at bounding box center [182, 198] width 36 height 11
type textarea "geo kicked this thang off"
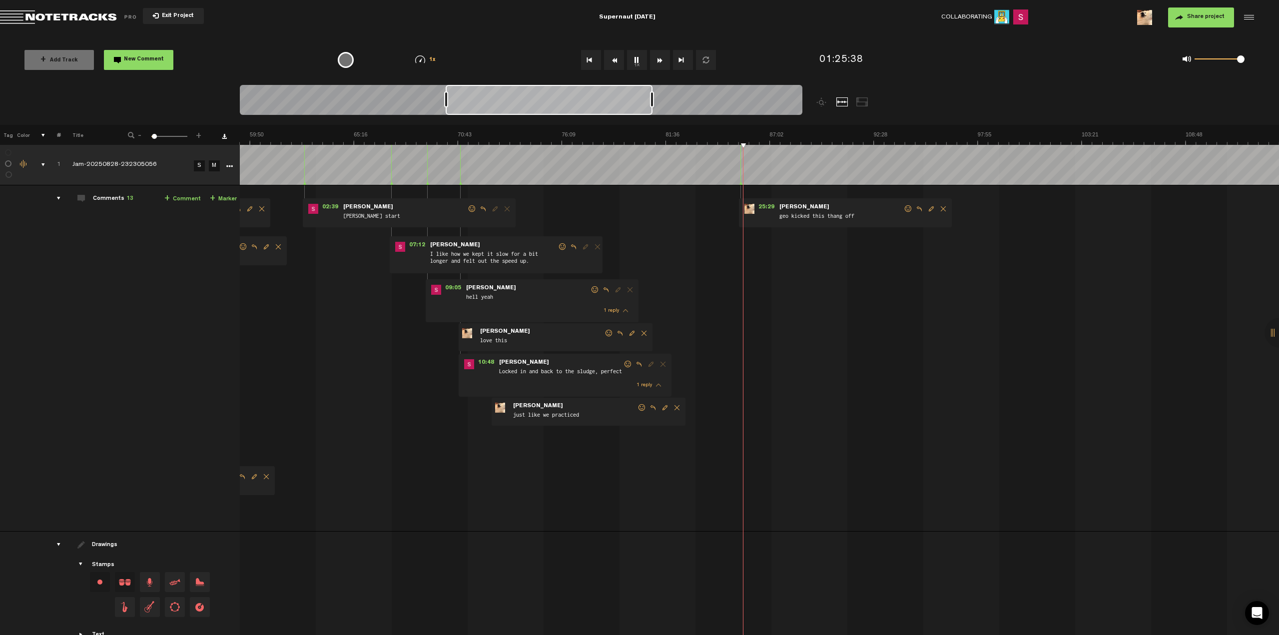
click at [748, 137] on img at bounding box center [665, 138] width 3119 height 14
click at [754, 137] on img at bounding box center [665, 138] width 3119 height 14
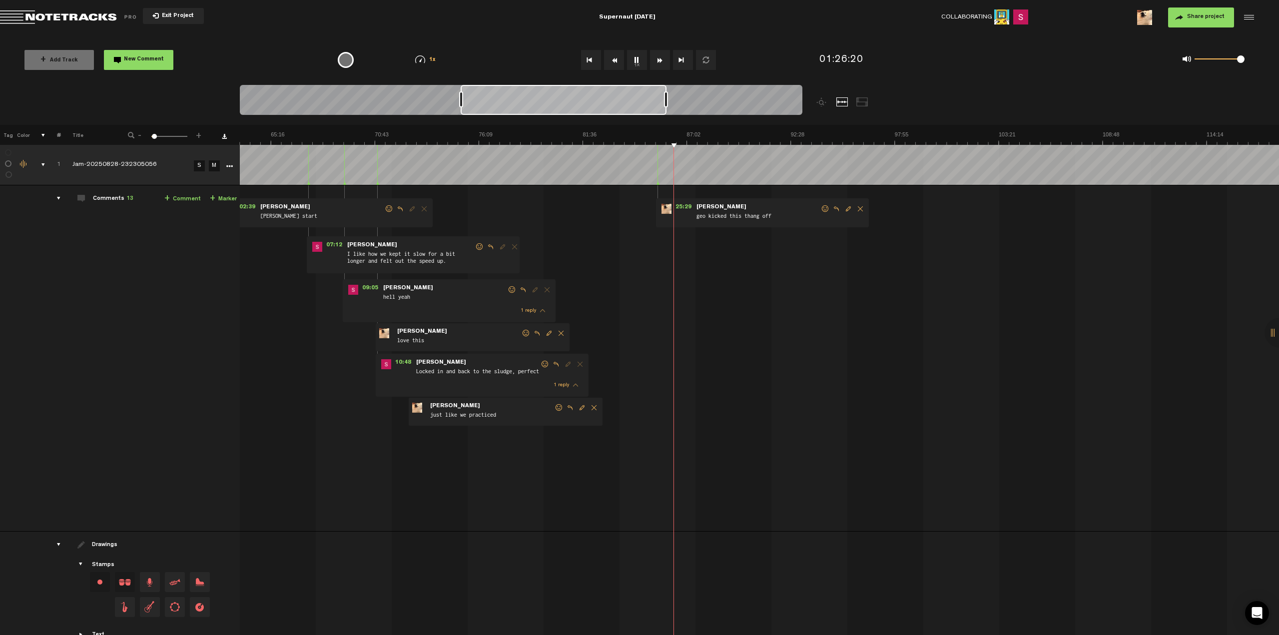
drag, startPoint x: 643, startPoint y: 108, endPoint x: 658, endPoint y: 108, distance: 15.0
click at [658, 108] on div at bounding box center [564, 100] width 206 height 30
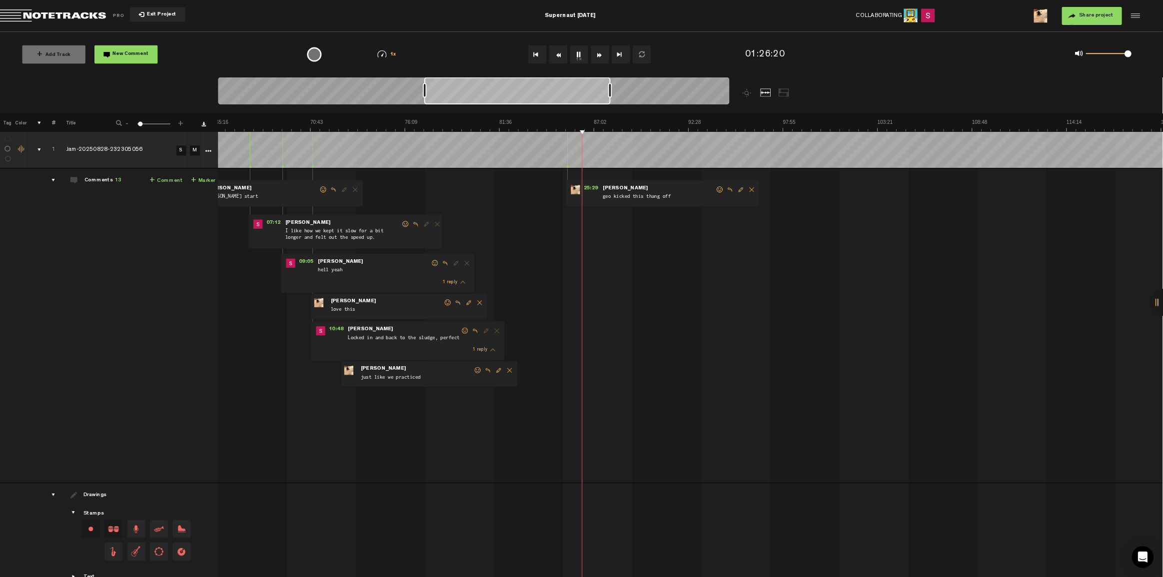
scroll to position [0, 1250]
drag, startPoint x: 658, startPoint y: 108, endPoint x: 664, endPoint y: 107, distance: 6.0
click at [664, 107] on div at bounding box center [569, 100] width 205 height 30
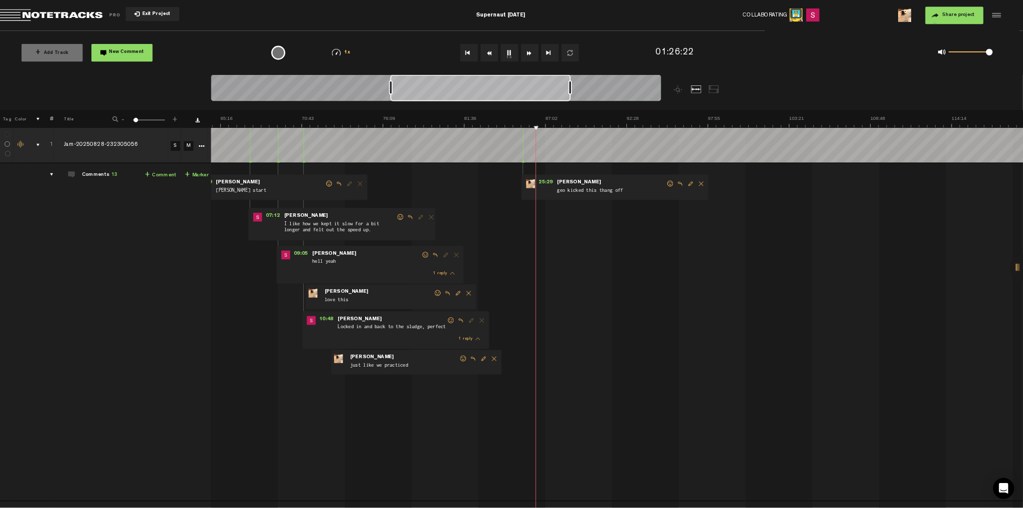
scroll to position [0, 1166]
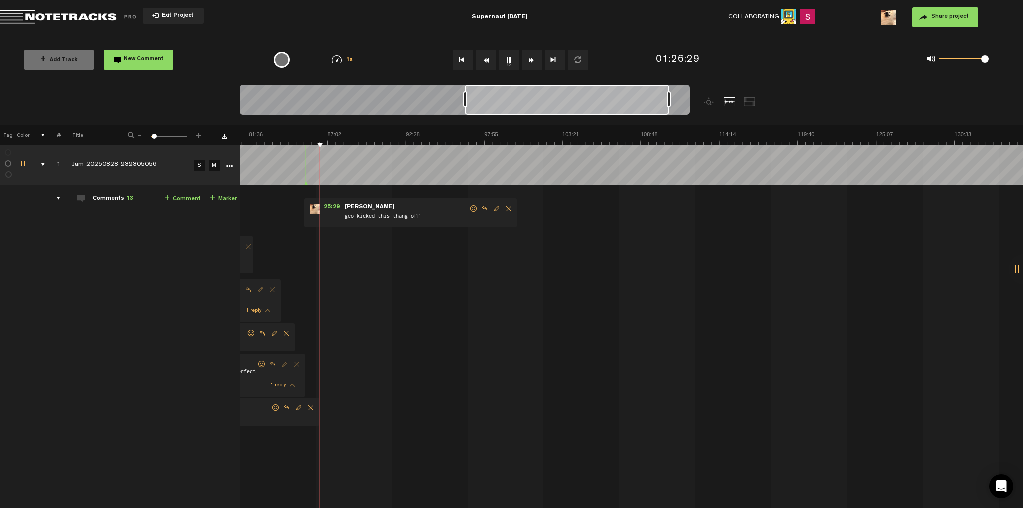
click at [330, 133] on img at bounding box center [249, 138] width 2352 height 14
click at [321, 131] on img at bounding box center [249, 138] width 2352 height 14
click at [316, 133] on img at bounding box center [249, 138] width 2352 height 14
click at [177, 198] on link "+ Comment" at bounding box center [182, 198] width 36 height 11
type textarea "guitar comes in"
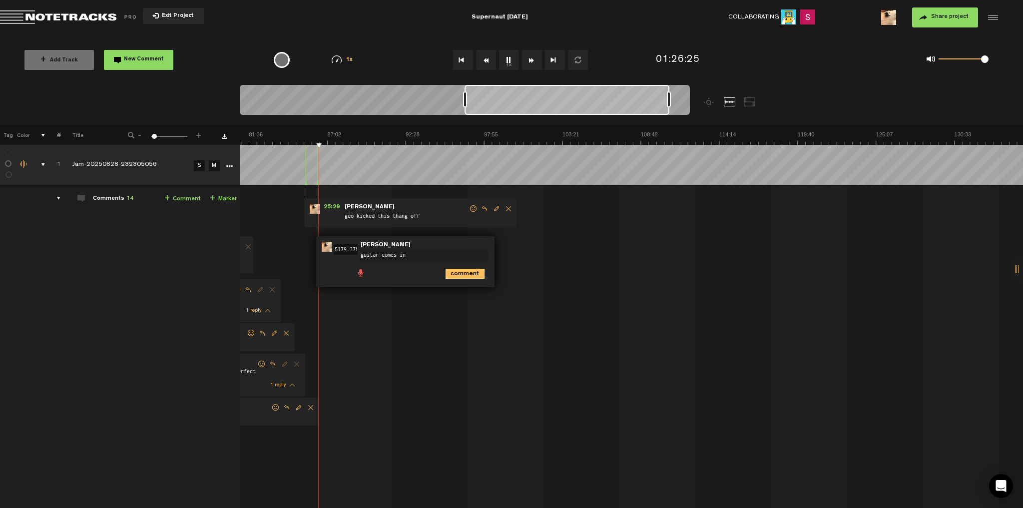
click at [462, 274] on icon "comment" at bounding box center [465, 274] width 39 height 10
click at [518, 246] on span "Delete comment" at bounding box center [521, 246] width 12 height 7
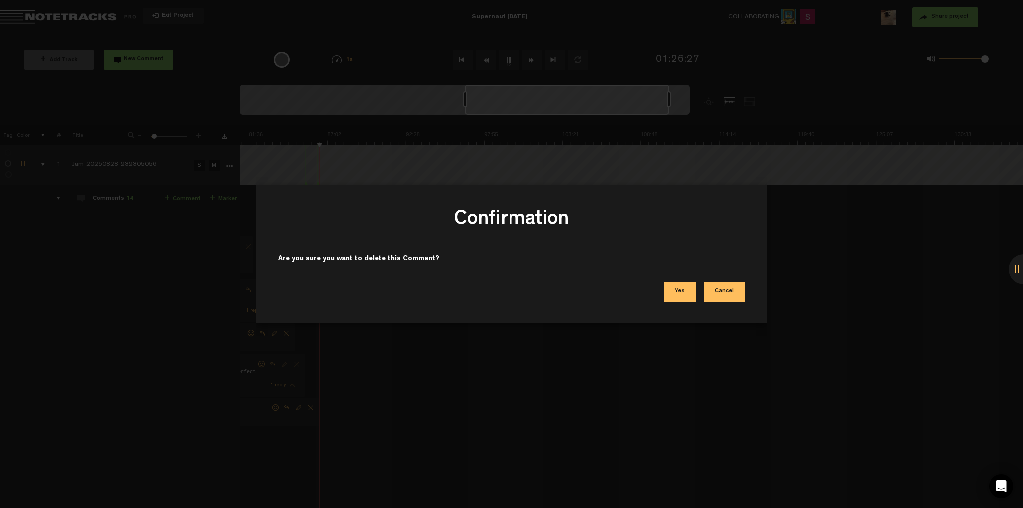
click at [672, 288] on button "Yes" at bounding box center [680, 292] width 32 height 20
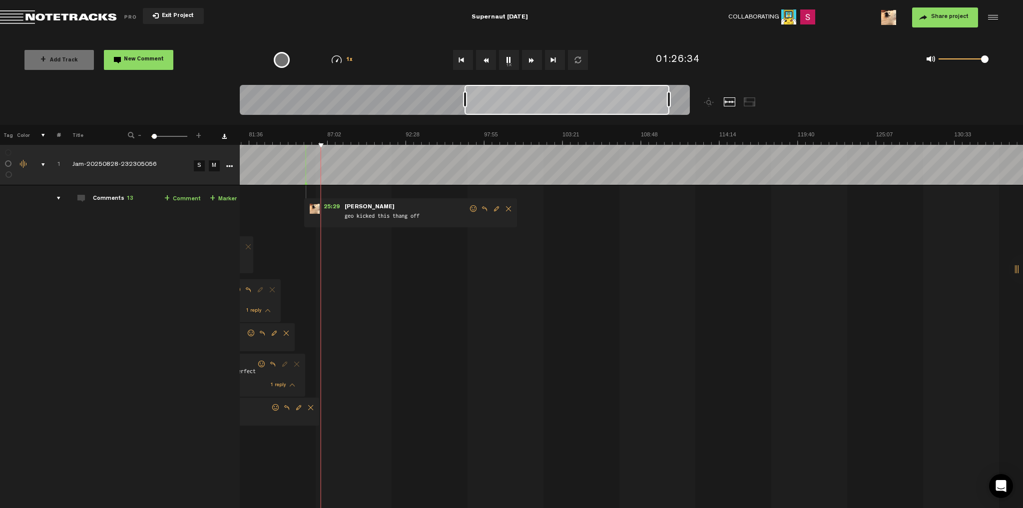
click at [185, 199] on link "+ Comment" at bounding box center [182, 198] width 36 height 11
type textarea "guitar comes in"
click at [338, 134] on img at bounding box center [249, 138] width 2352 height 14
click at [342, 134] on img at bounding box center [249, 138] width 2352 height 14
click at [346, 135] on img at bounding box center [249, 138] width 2352 height 14
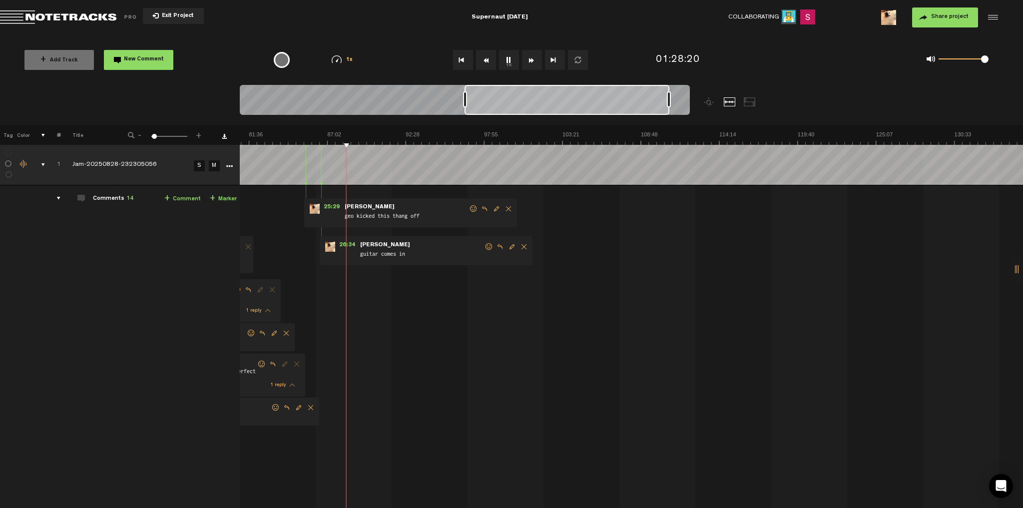
click at [352, 136] on img at bounding box center [249, 138] width 2352 height 14
click at [356, 136] on img at bounding box center [249, 138] width 2352 height 14
click at [362, 137] on img at bounding box center [249, 138] width 2352 height 14
click at [370, 136] on img at bounding box center [249, 138] width 2352 height 14
click at [373, 136] on img at bounding box center [249, 138] width 2352 height 14
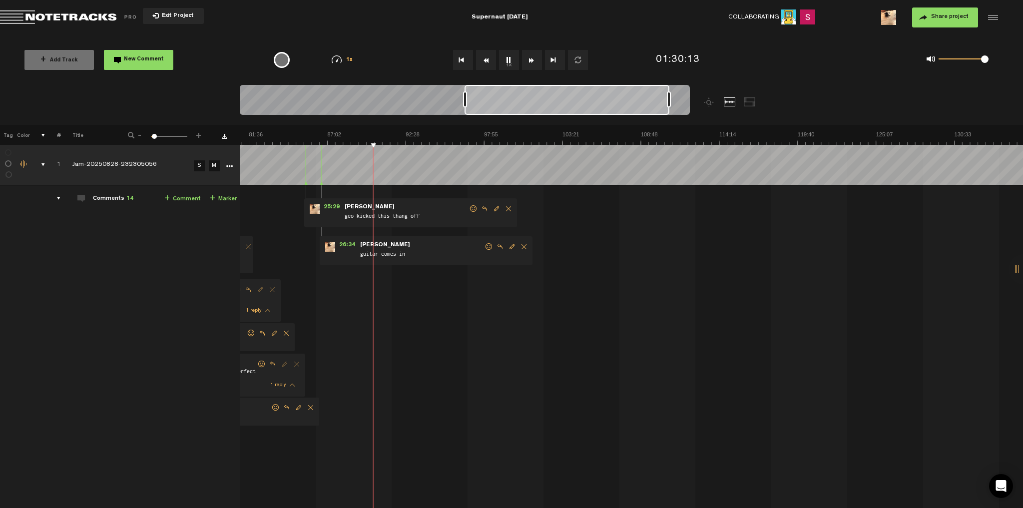
click at [370, 136] on img at bounding box center [249, 138] width 2352 height 14
click at [185, 201] on link "+ Comment" at bounding box center [182, 198] width 36 height 11
type textarea "bass"
click at [186, 200] on link "+ Comment" at bounding box center [182, 198] width 36 height 11
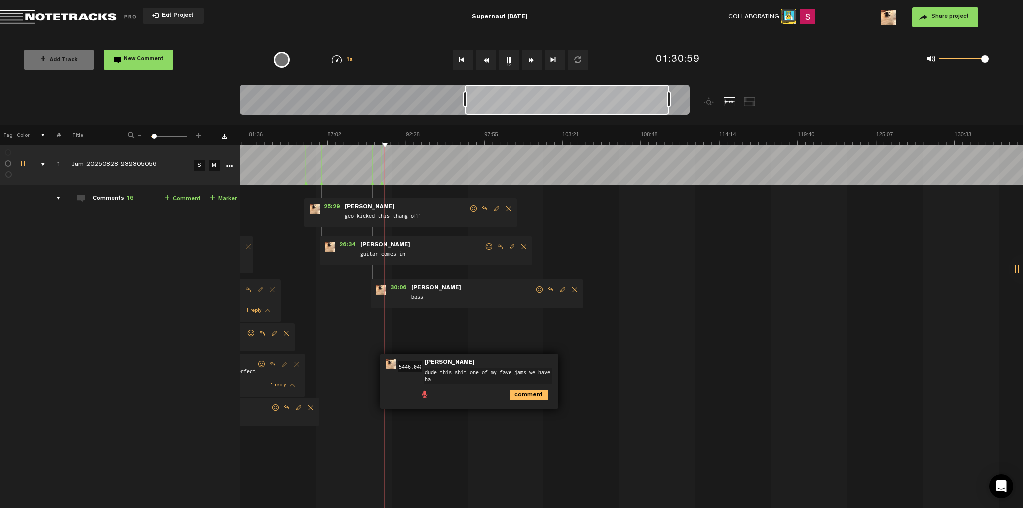
type textarea "dude this shit one of my fave jams we have had"
click at [989, 60] on div "0 1 1" at bounding box center [958, 60] width 82 height 14
click at [392, 138] on img at bounding box center [249, 138] width 2352 height 14
click at [391, 137] on img at bounding box center [249, 138] width 2352 height 14
click at [186, 201] on link "+ Comment" at bounding box center [182, 198] width 36 height 11
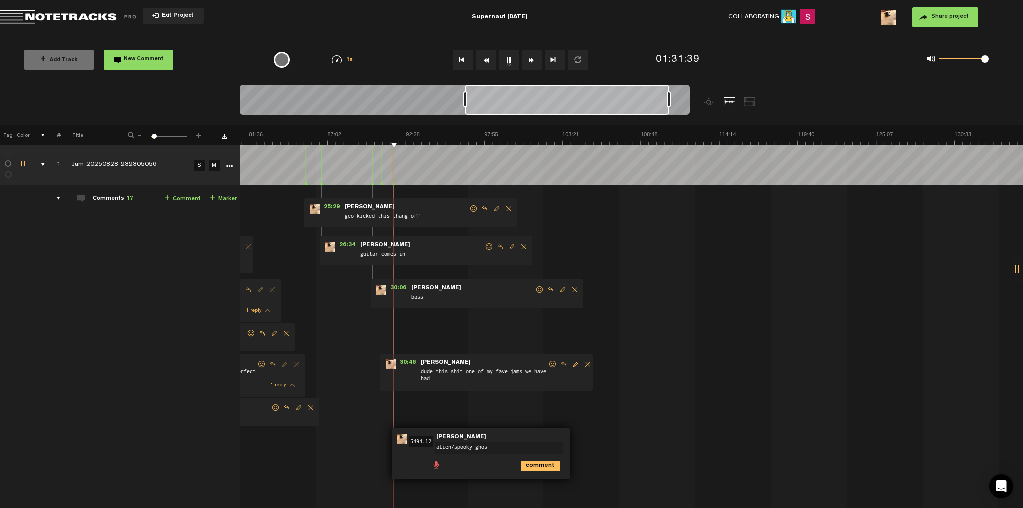
type textarea "alien/spooky ghost"
click at [399, 134] on img at bounding box center [249, 138] width 2352 height 14
click at [402, 134] on img at bounding box center [249, 138] width 2352 height 14
click at [412, 135] on img at bounding box center [249, 138] width 2352 height 14
click at [415, 135] on img at bounding box center [249, 138] width 2352 height 14
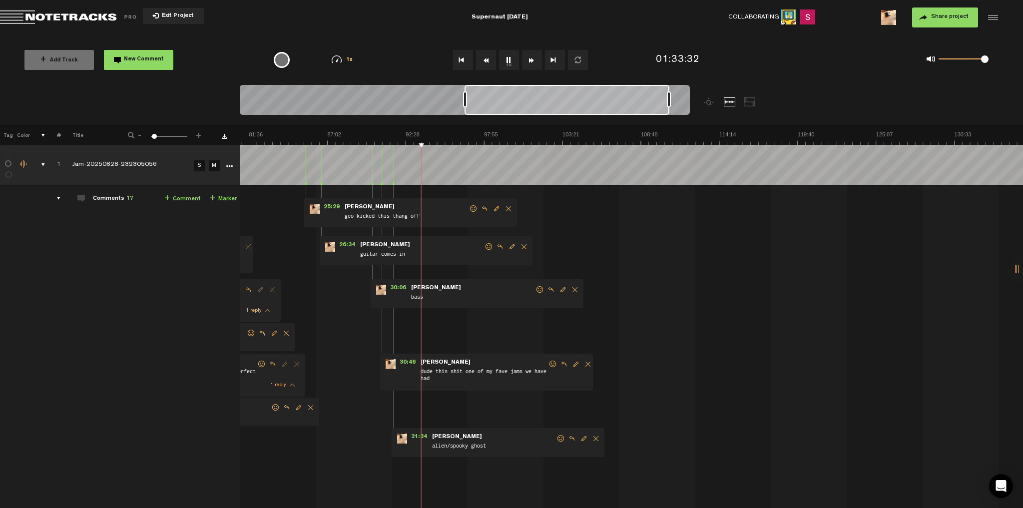
click at [422, 134] on img at bounding box center [249, 138] width 2352 height 14
click at [424, 135] on img at bounding box center [249, 138] width 2352 height 14
click at [427, 136] on img at bounding box center [249, 138] width 2352 height 14
click at [430, 136] on img at bounding box center [249, 138] width 2352 height 14
click at [436, 134] on img at bounding box center [249, 138] width 2352 height 14
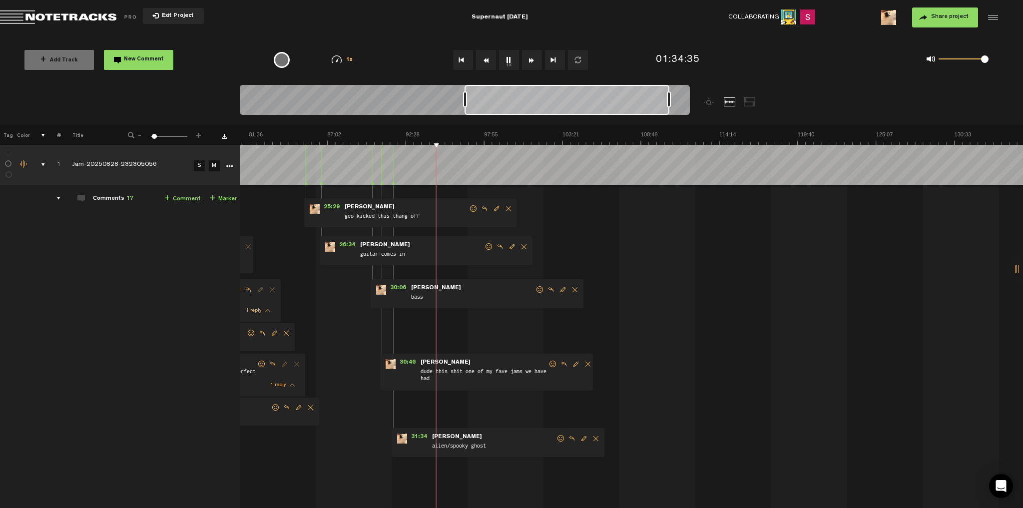
click at [187, 199] on link "+ Comment" at bounding box center [182, 198] width 36 height 11
type textarea "the riff"
click at [182, 204] on link "+ Comment" at bounding box center [182, 198] width 36 height 11
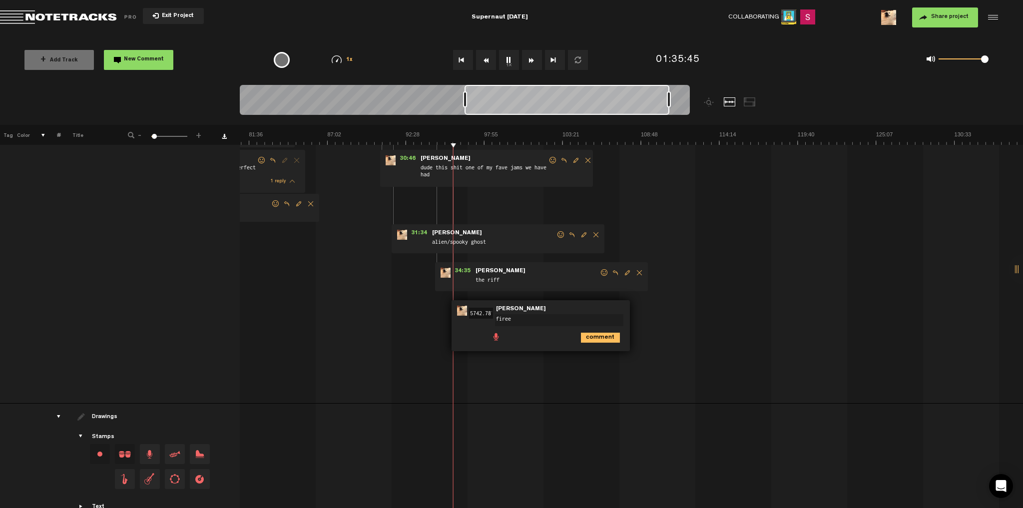
type textarea "fireee"
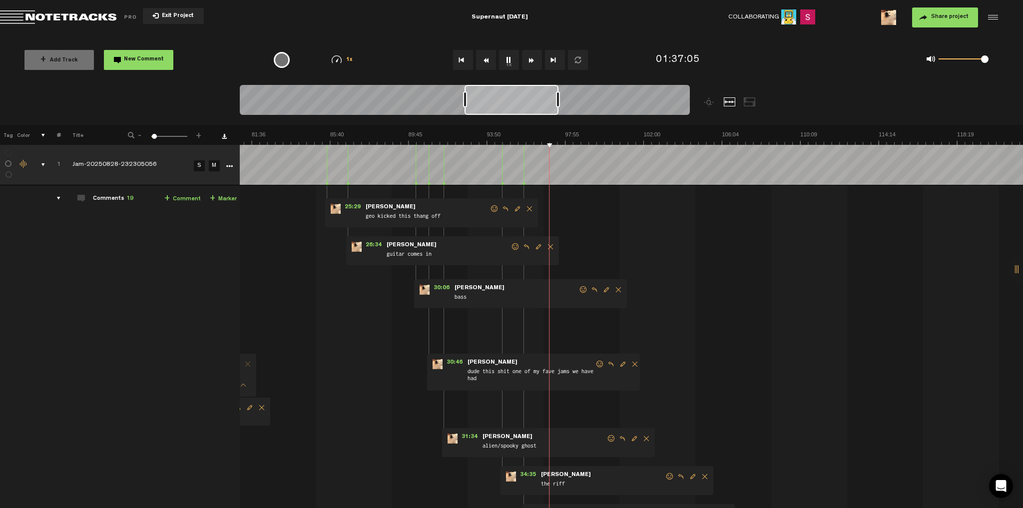
scroll to position [0, 1944]
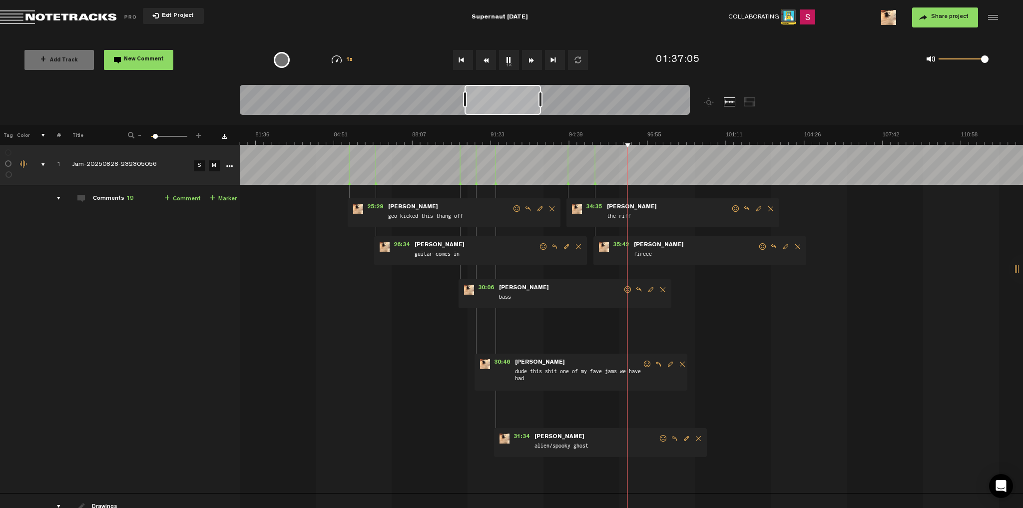
drag, startPoint x: 668, startPoint y: 100, endPoint x: 540, endPoint y: 104, distance: 128.0
click at [540, 104] on div at bounding box center [541, 99] width 4 height 16
click at [620, 138] on img at bounding box center [256, 138] width 3920 height 14
click at [624, 135] on img at bounding box center [256, 138] width 3920 height 14
click at [624, 134] on img at bounding box center [256, 138] width 3920 height 14
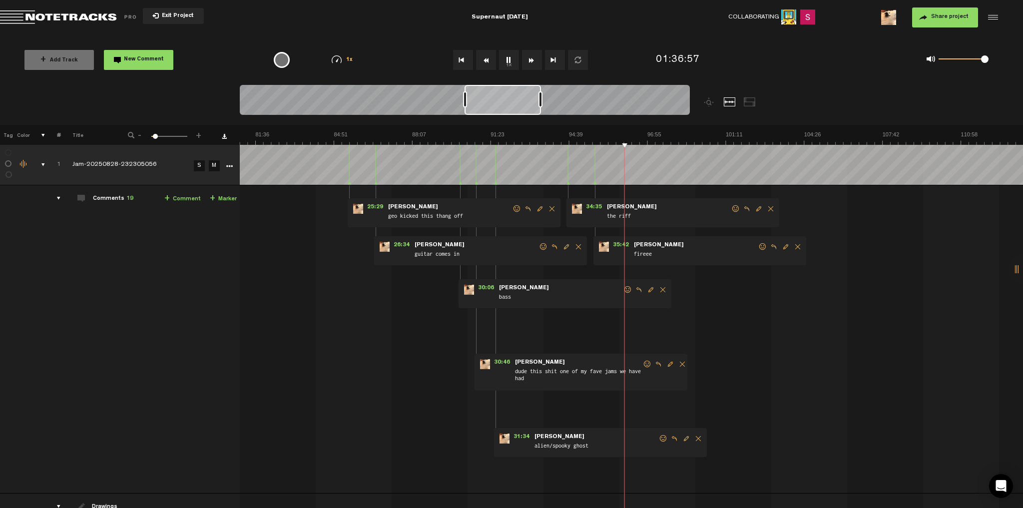
click at [624, 133] on img at bounding box center [256, 138] width 3920 height 14
click at [626, 133] on img at bounding box center [256, 138] width 3920 height 14
click at [628, 134] on img at bounding box center [256, 138] width 3920 height 14
click at [622, 133] on img at bounding box center [256, 138] width 3920 height 14
click at [628, 133] on img at bounding box center [256, 138] width 3920 height 14
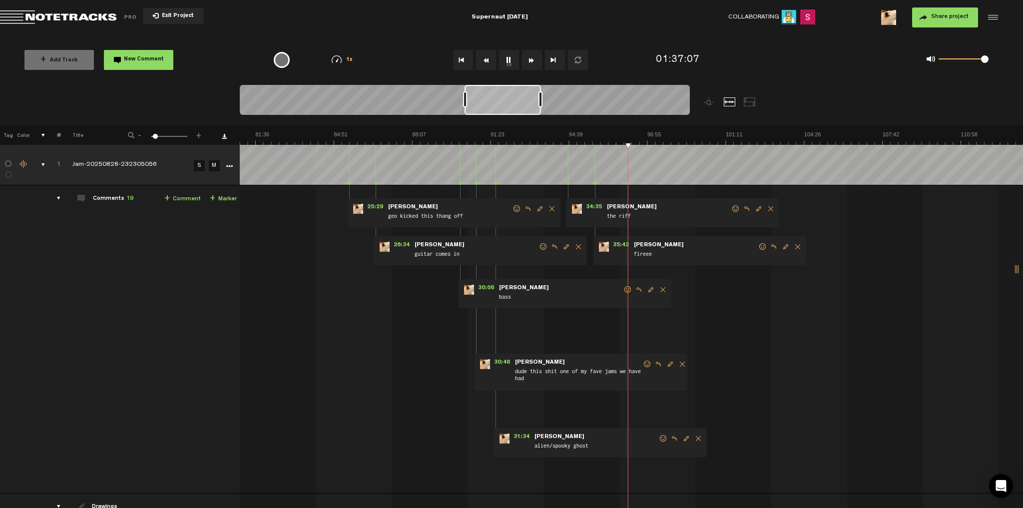
click at [623, 133] on img at bounding box center [256, 138] width 3920 height 14
click at [628, 133] on img at bounding box center [256, 138] width 3920 height 14
click at [498, 362] on span "30:46" at bounding box center [502, 364] width 24 height 10
click at [486, 289] on span "30:06" at bounding box center [486, 290] width 24 height 10
click at [590, 207] on span "34:35" at bounding box center [594, 209] width 24 height 10
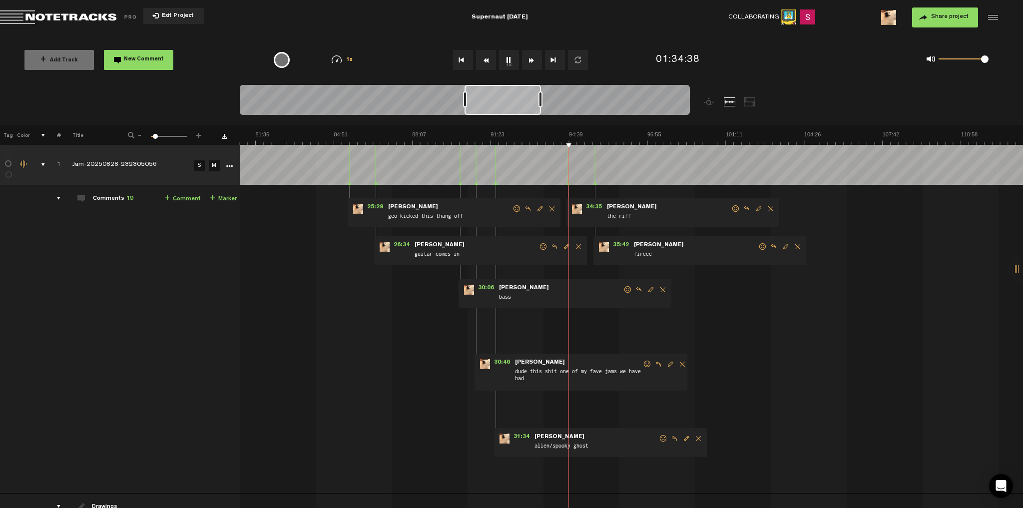
click at [565, 135] on img at bounding box center [256, 138] width 3920 height 14
click at [562, 133] on img at bounding box center [256, 138] width 3920 height 14
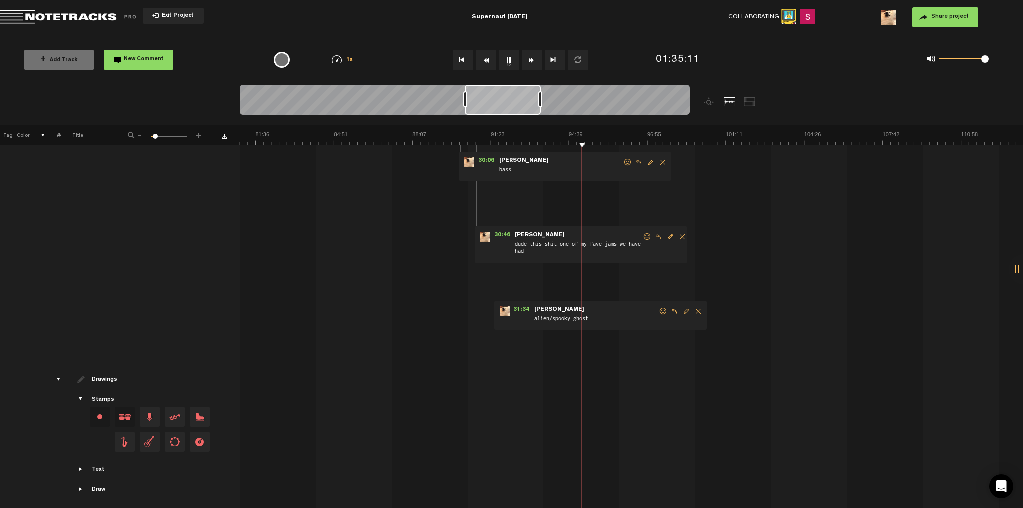
scroll to position [0, 0]
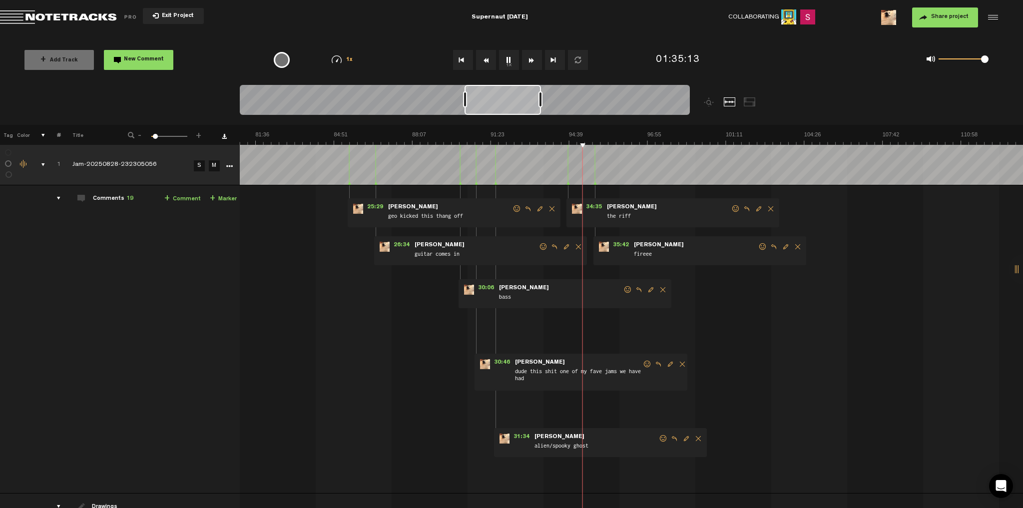
click at [580, 136] on img at bounding box center [256, 138] width 3920 height 14
click at [192, 200] on link "+ Comment" at bounding box center [182, 198] width 36 height 11
click at [190, 198] on link "+ Comment" at bounding box center [182, 198] width 36 height 11
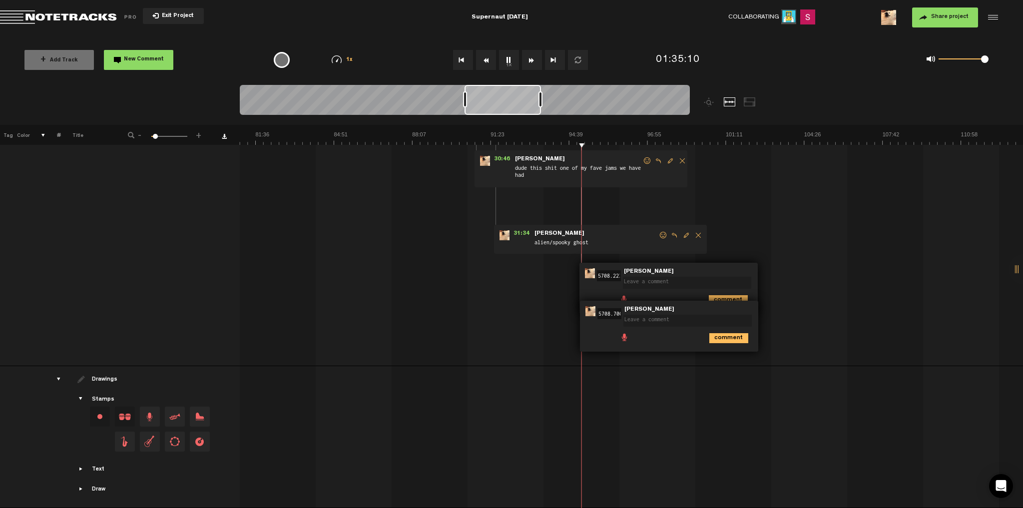
click at [658, 316] on textarea at bounding box center [688, 321] width 128 height 12
type textarea "elevates even more"
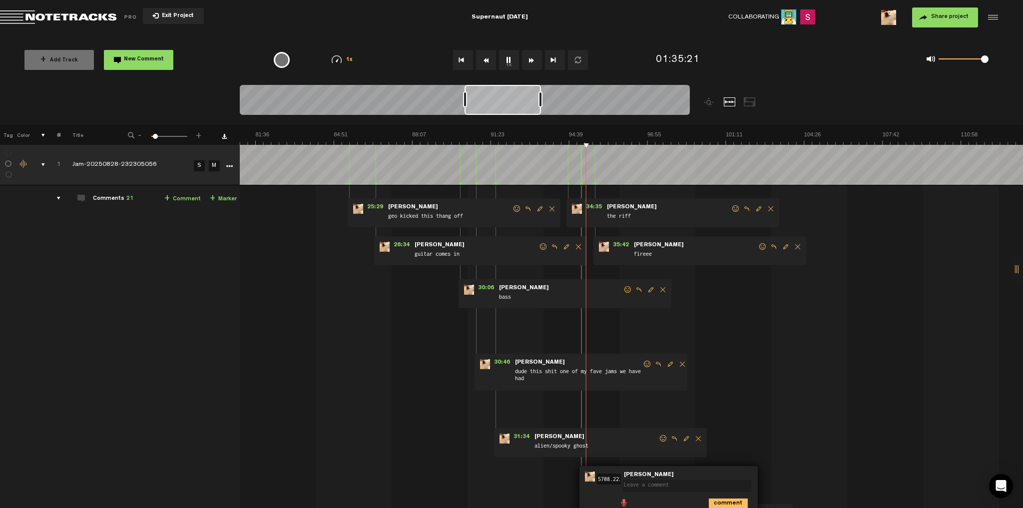
click at [586, 132] on img at bounding box center [256, 138] width 3920 height 14
click at [588, 132] on img at bounding box center [256, 138] width 3920 height 14
click at [589, 132] on img at bounding box center [256, 138] width 3920 height 14
click at [592, 133] on img at bounding box center [256, 138] width 3920 height 14
click at [596, 206] on span "34:35" at bounding box center [594, 209] width 24 height 10
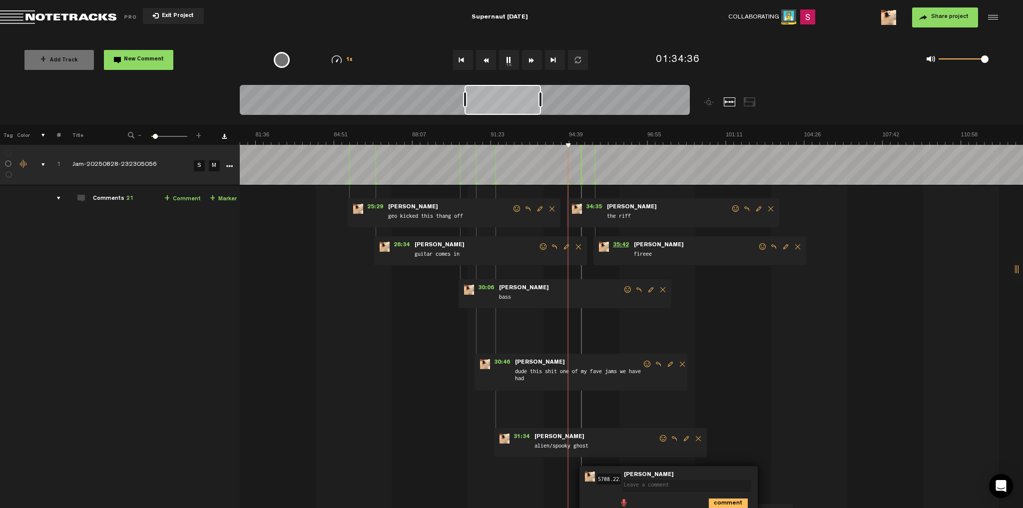
click at [619, 244] on span "35:42" at bounding box center [621, 247] width 24 height 10
click at [750, 102] on div at bounding box center [750, 101] width 12 height 9
click at [730, 101] on div at bounding box center [730, 101] width 12 height 9
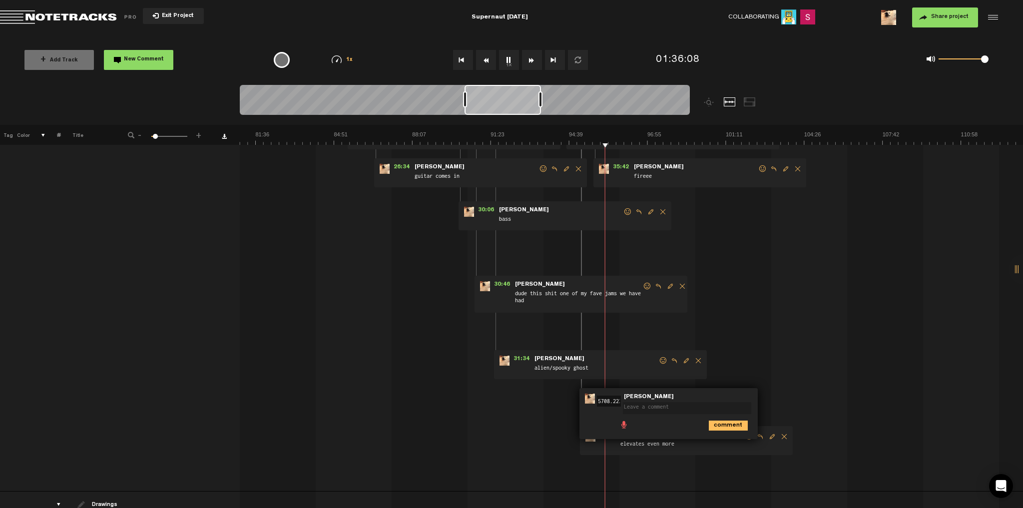
scroll to position [80, 0]
click at [522, 355] on span "31:34" at bounding box center [522, 359] width 24 height 10
click at [492, 133] on img at bounding box center [256, 138] width 3920 height 14
click at [487, 132] on img at bounding box center [256, 138] width 3920 height 14
click at [479, 206] on span "30:06" at bounding box center [486, 210] width 24 height 10
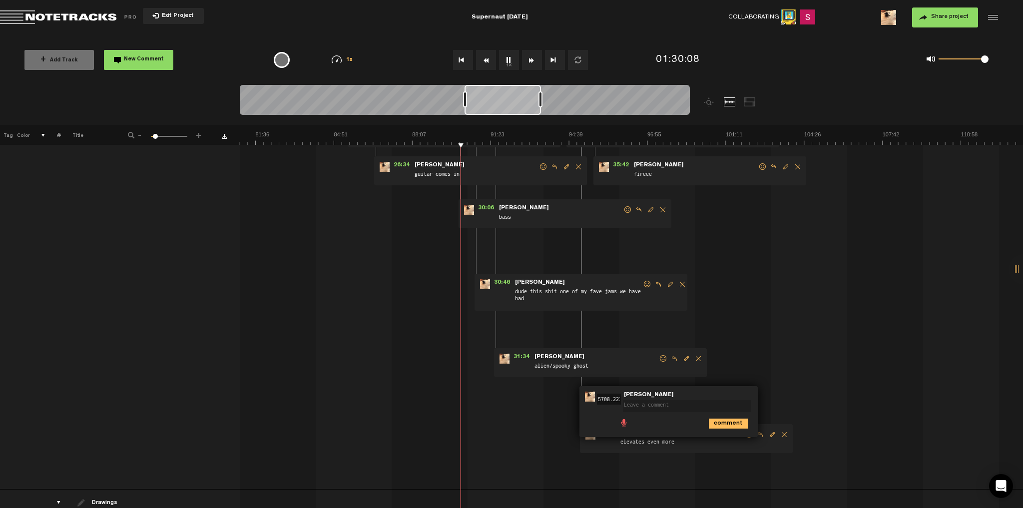
click at [462, 134] on img at bounding box center [256, 138] width 3920 height 14
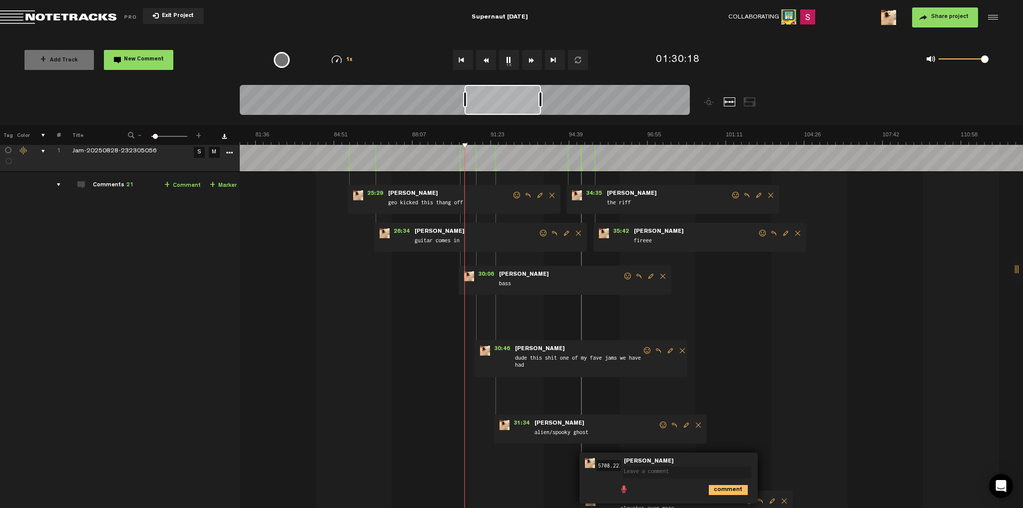
scroll to position [0, 0]
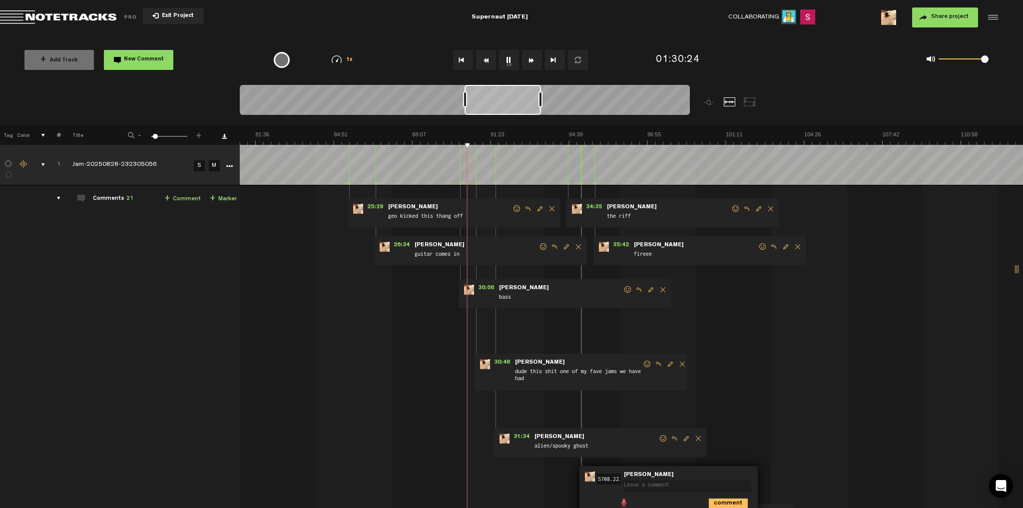
click at [596, 202] on div "34:35 - NaN:NaN • [PERSON_NAME]: "the riff" [PERSON_NAME] the riff" at bounding box center [673, 212] width 213 height 29
click at [593, 206] on span "34:35" at bounding box center [594, 209] width 24 height 10
click at [589, 133] on img at bounding box center [256, 138] width 3920 height 14
click at [592, 135] on img at bounding box center [256, 138] width 3920 height 14
click at [608, 135] on img at bounding box center [256, 138] width 3920 height 14
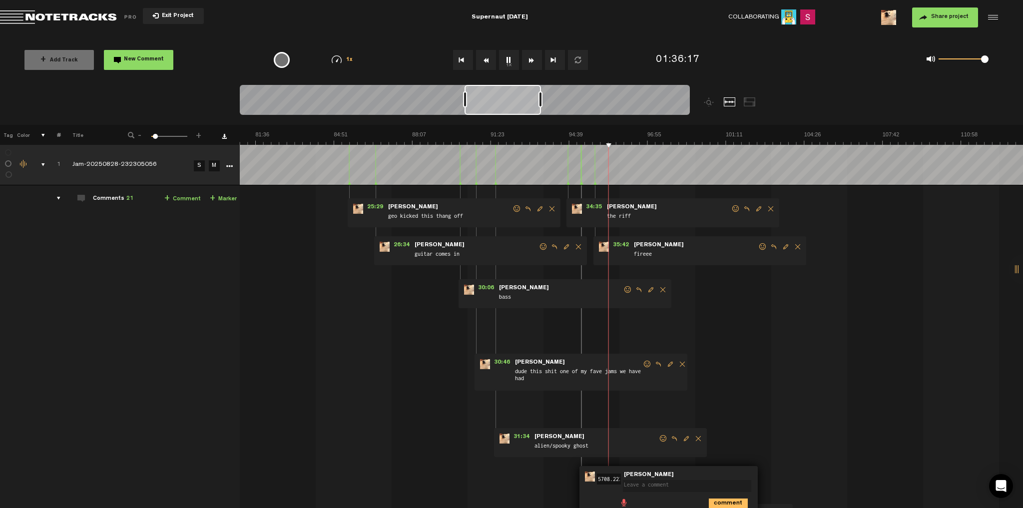
click at [194, 198] on link "+ Comment" at bounding box center [182, 198] width 36 height 11
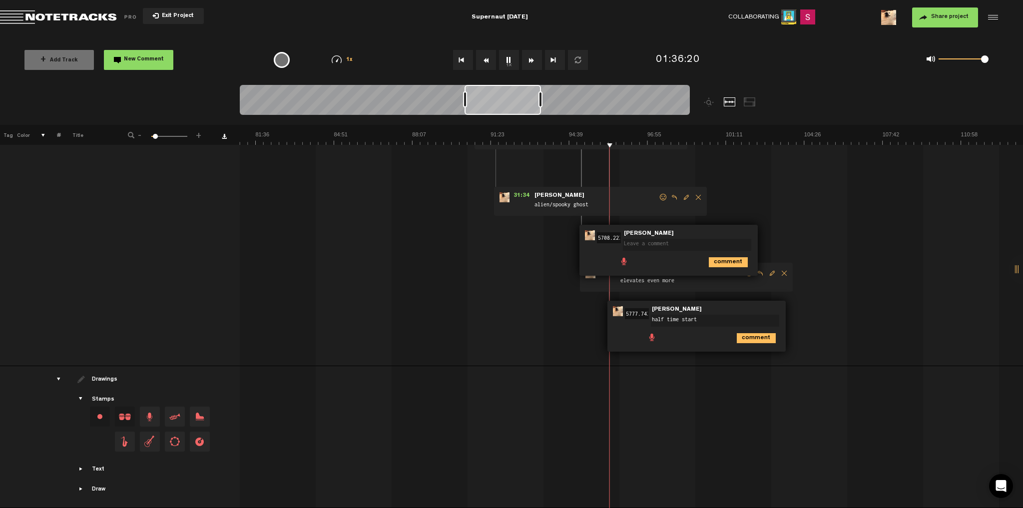
type textarea "half time starts"
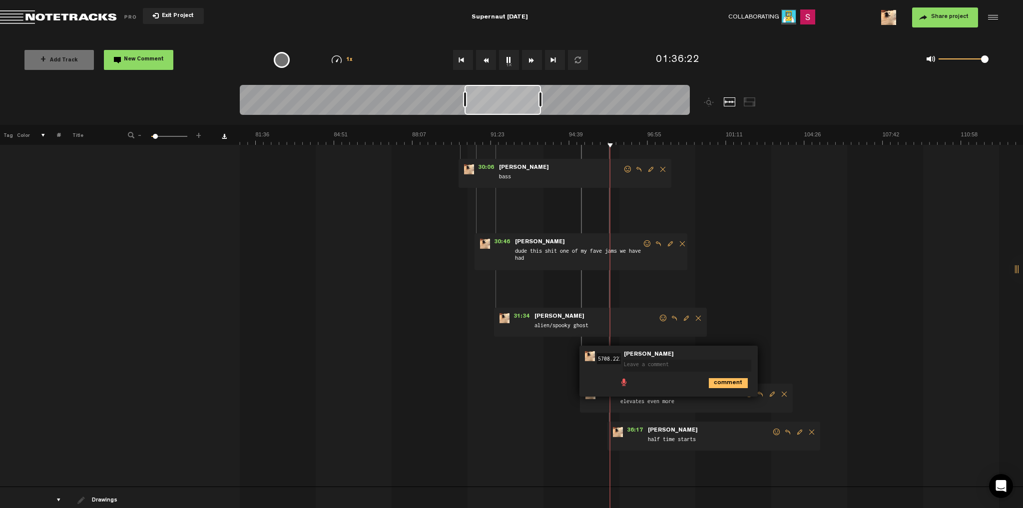
scroll to position [7, 0]
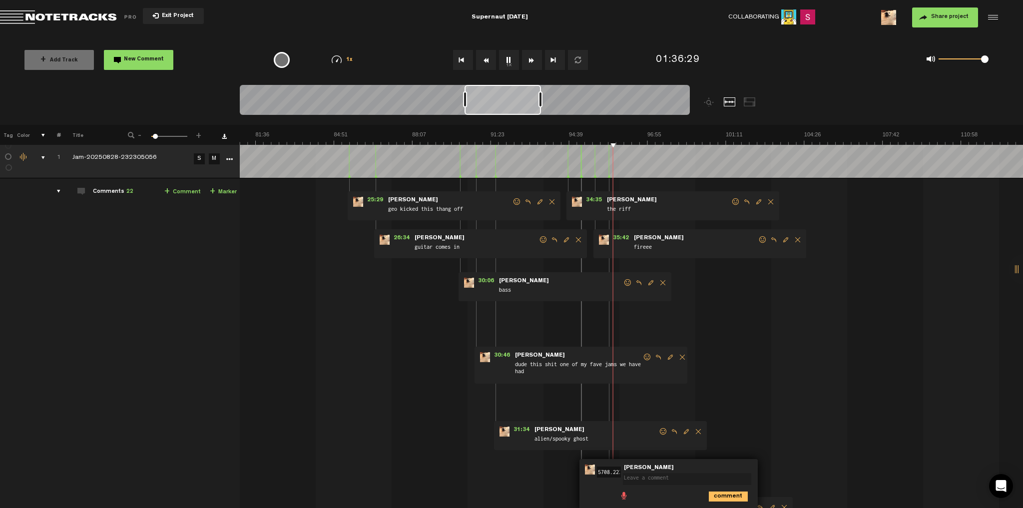
click at [615, 138] on img at bounding box center [256, 138] width 3920 height 14
click at [620, 138] on img at bounding box center [256, 138] width 3920 height 14
click at [623, 139] on img at bounding box center [256, 138] width 3920 height 14
click at [626, 139] on img at bounding box center [256, 138] width 3920 height 14
click at [877, 138] on img at bounding box center [256, 138] width 3920 height 14
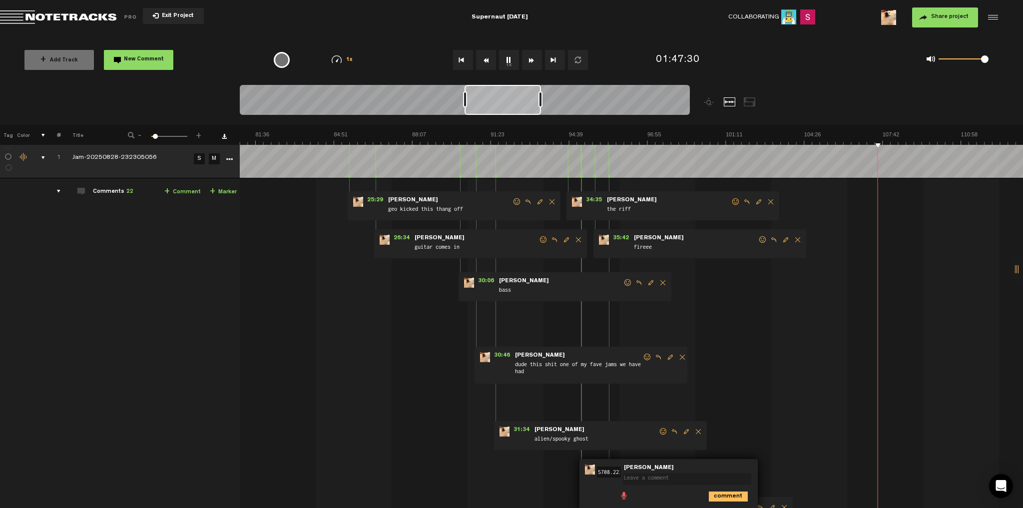
click at [889, 137] on img at bounding box center [256, 138] width 3920 height 14
click at [691, 136] on img at bounding box center [256, 138] width 3920 height 14
click at [705, 134] on img at bounding box center [256, 138] width 3920 height 14
click at [725, 132] on img at bounding box center [256, 138] width 3920 height 14
click at [749, 135] on img at bounding box center [256, 138] width 3920 height 14
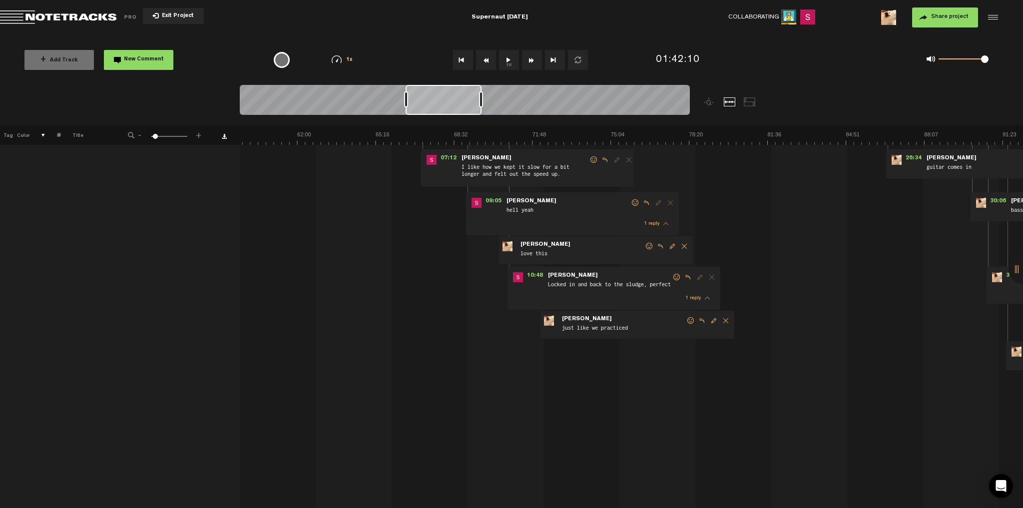
scroll to position [0, 1431]
drag, startPoint x: 486, startPoint y: 102, endPoint x: 427, endPoint y: 97, distance: 58.7
click at [427, 97] on div at bounding box center [444, 100] width 76 height 30
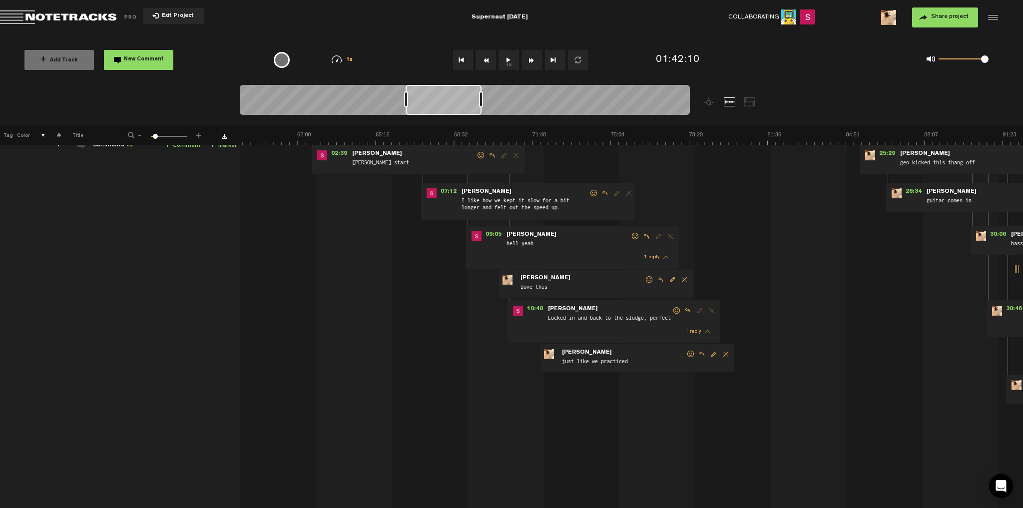
scroll to position [47, 0]
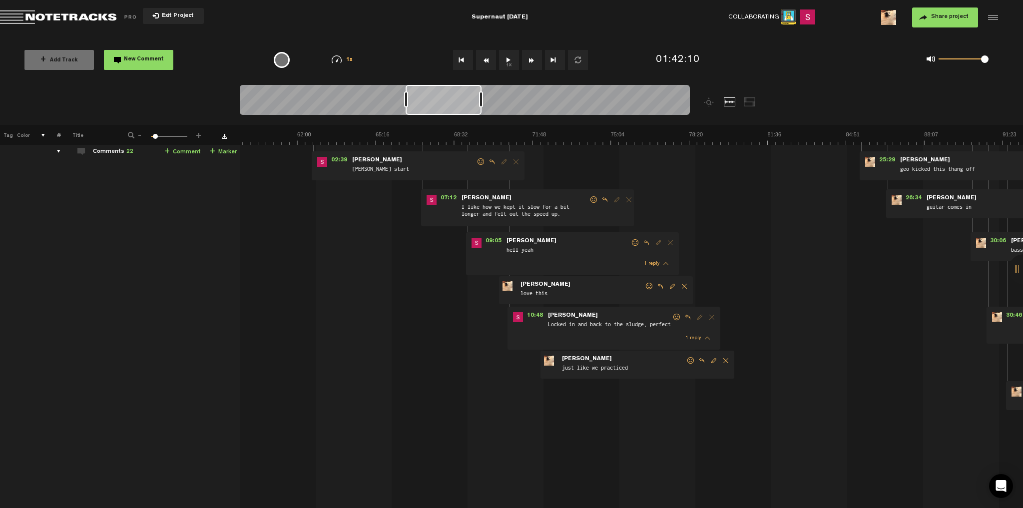
click at [494, 243] on span "09:05" at bounding box center [494, 243] width 24 height 10
click at [981, 62] on span at bounding box center [980, 58] width 7 height 7
click at [447, 198] on span "07:12" at bounding box center [449, 200] width 24 height 10
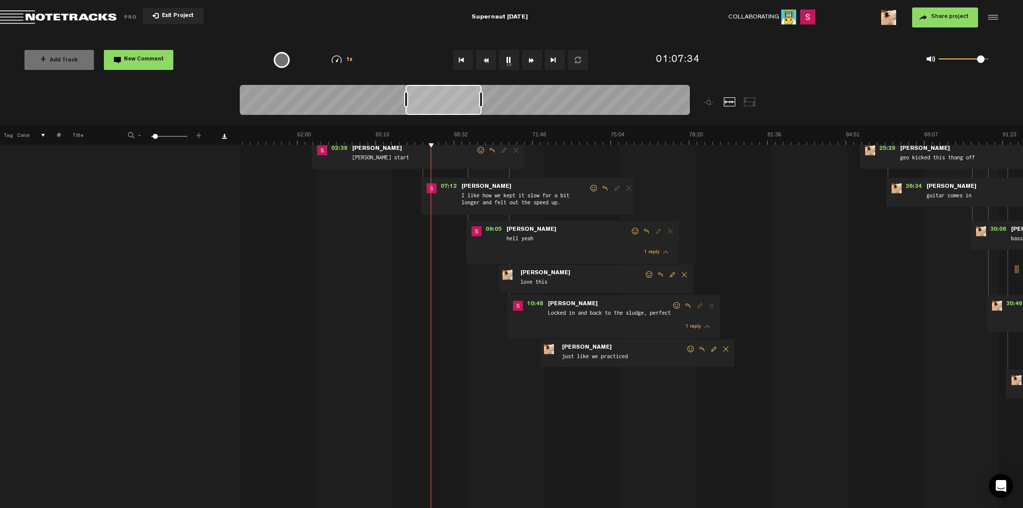
scroll to position [0, 0]
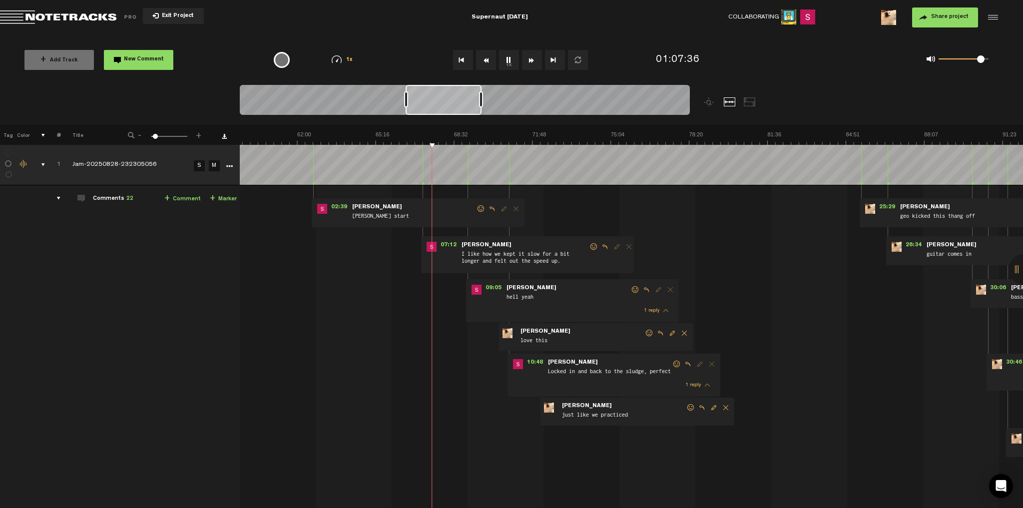
click at [434, 133] on img at bounding box center [768, 138] width 3920 height 14
click at [439, 135] on img at bounding box center [768, 138] width 3920 height 14
click at [491, 286] on span "09:05" at bounding box center [494, 290] width 24 height 10
click at [472, 134] on img at bounding box center [768, 138] width 3920 height 14
drag, startPoint x: 979, startPoint y: 60, endPoint x: 995, endPoint y: 59, distance: 16.0
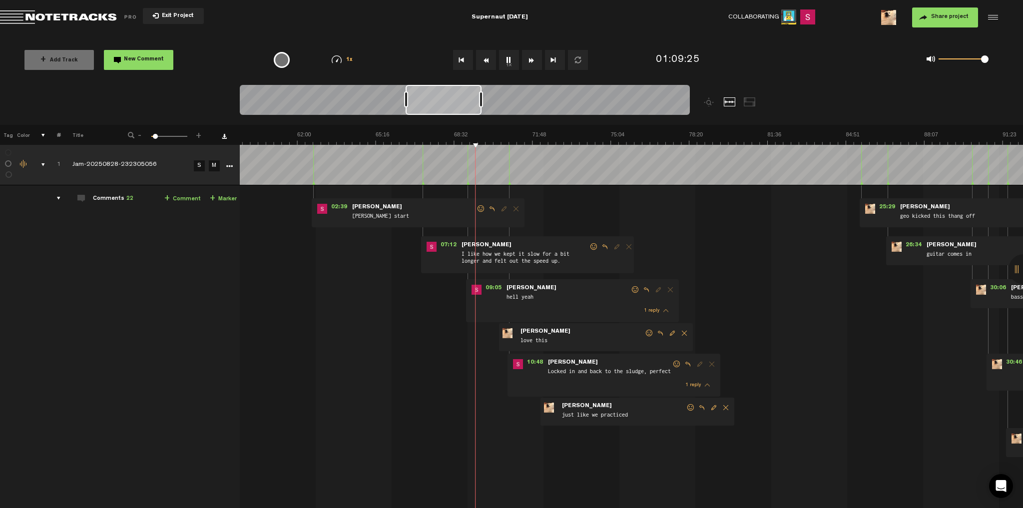
click at [995, 59] on div "0 1 1" at bounding box center [958, 60] width 82 height 14
click at [490, 134] on img at bounding box center [768, 138] width 3920 height 14
click at [491, 135] on img at bounding box center [768, 138] width 3920 height 14
click at [493, 135] on img at bounding box center [768, 138] width 3920 height 14
click at [496, 136] on img at bounding box center [768, 138] width 3920 height 14
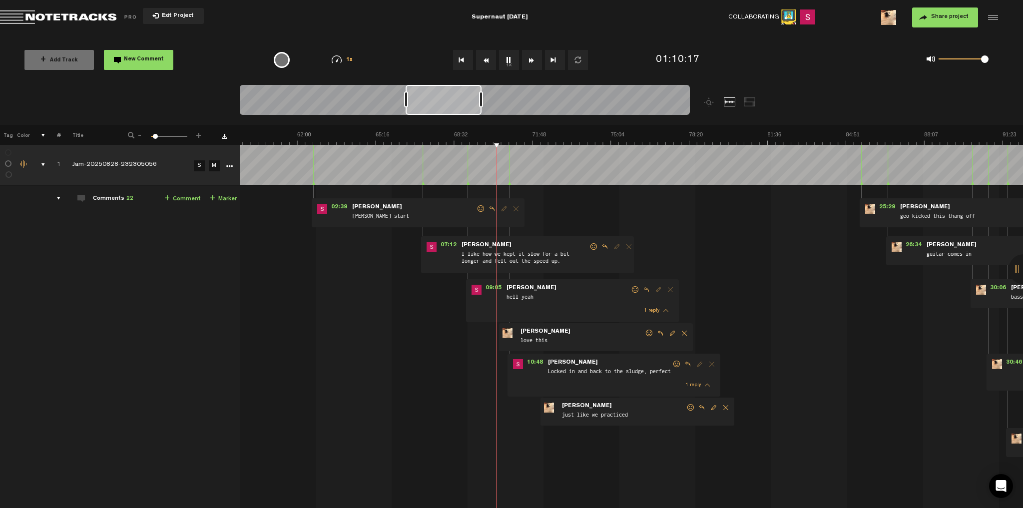
click at [499, 137] on img at bounding box center [768, 138] width 3920 height 14
click at [534, 363] on span "10:48" at bounding box center [535, 364] width 24 height 10
click at [520, 136] on img at bounding box center [768, 138] width 3920 height 14
click at [462, 132] on img at bounding box center [768, 138] width 3920 height 14
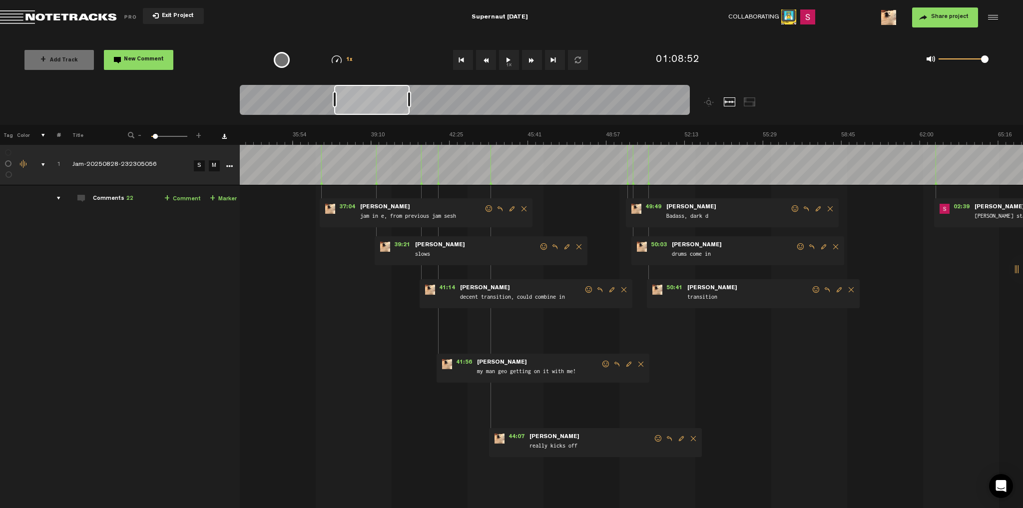
scroll to position [0, 809]
drag, startPoint x: 434, startPoint y: 104, endPoint x: 362, endPoint y: 98, distance: 71.7
click at [362, 98] on div at bounding box center [371, 100] width 75 height 30
click at [462, 362] on span "41:56" at bounding box center [464, 364] width 24 height 10
click at [346, 206] on span "37:04" at bounding box center [347, 209] width 24 height 10
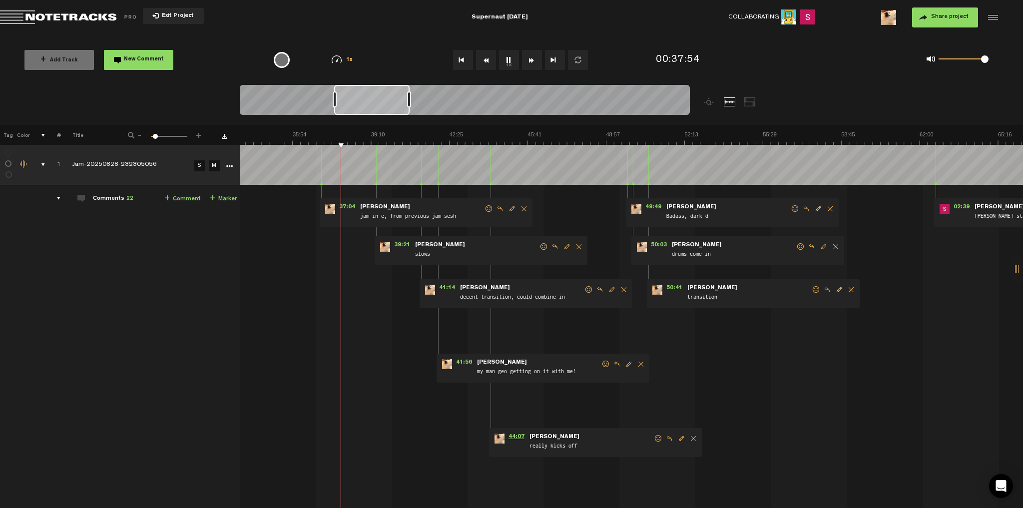
click at [515, 437] on span "44:07" at bounding box center [517, 439] width 24 height 10
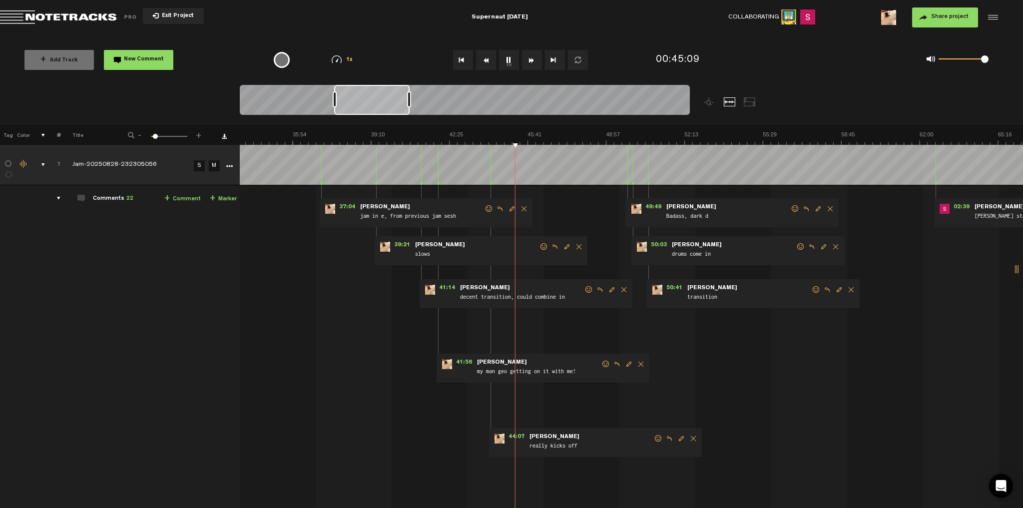
click at [652, 205] on span "49:49" at bounding box center [654, 209] width 24 height 10
click at [657, 243] on span "50:03" at bounding box center [659, 247] width 24 height 10
